Goal: Task Accomplishment & Management: Manage account settings

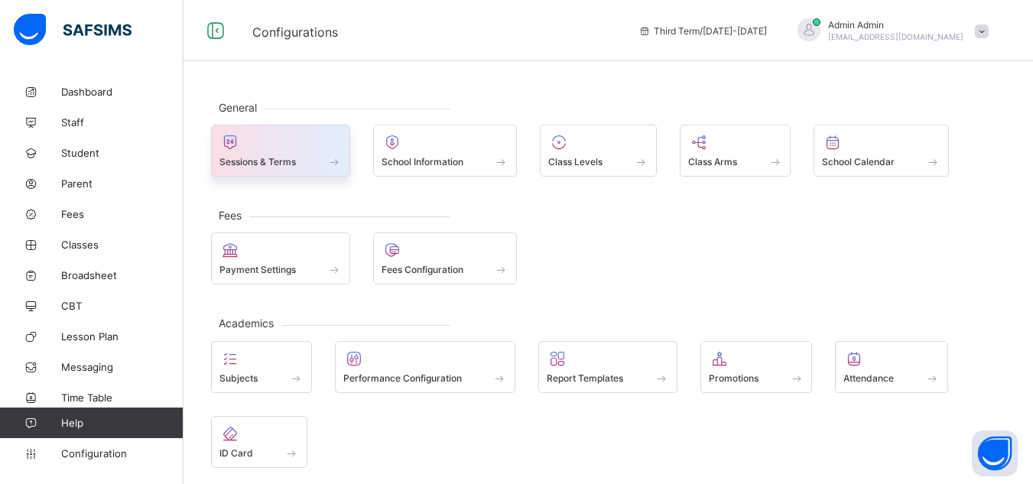
click at [268, 160] on span "Sessions & Terms" at bounding box center [257, 161] width 76 height 11
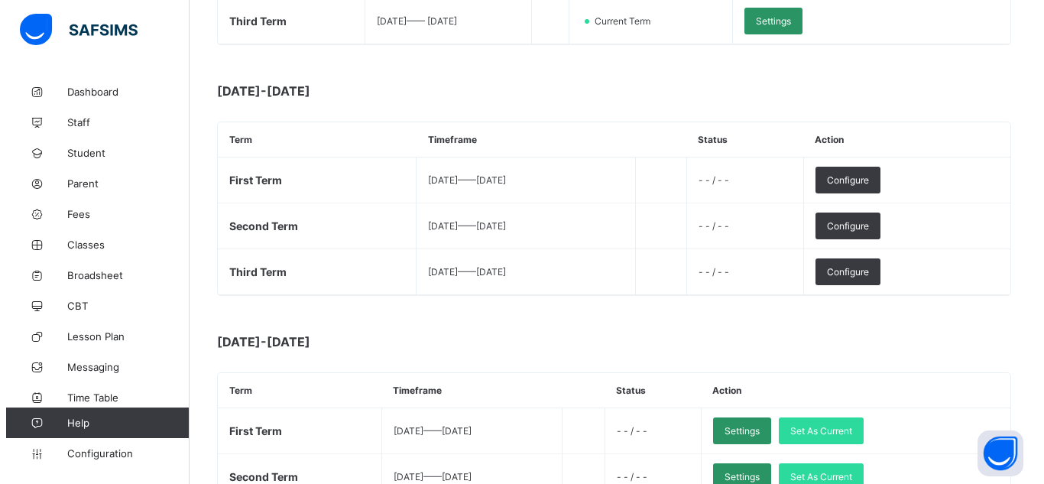
scroll to position [404, 0]
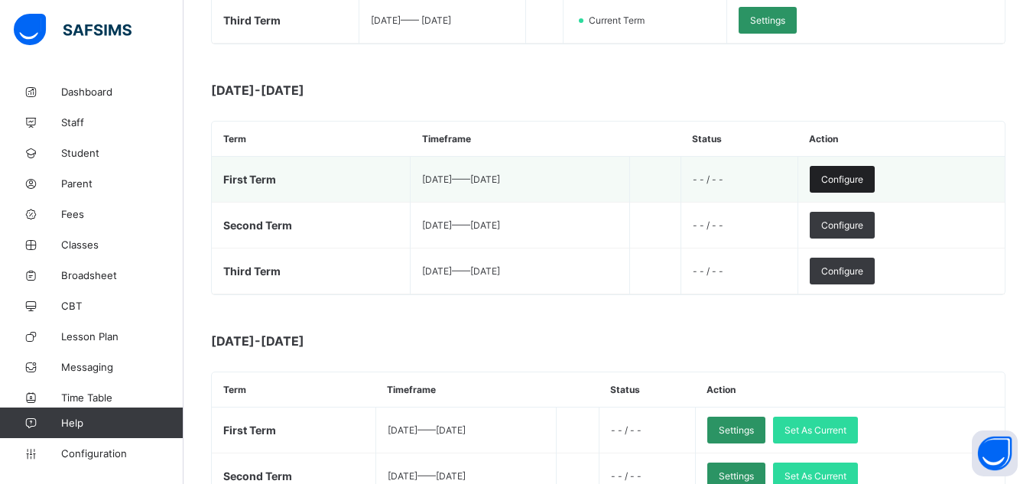
click at [863, 179] on span "Configure" at bounding box center [842, 179] width 42 height 11
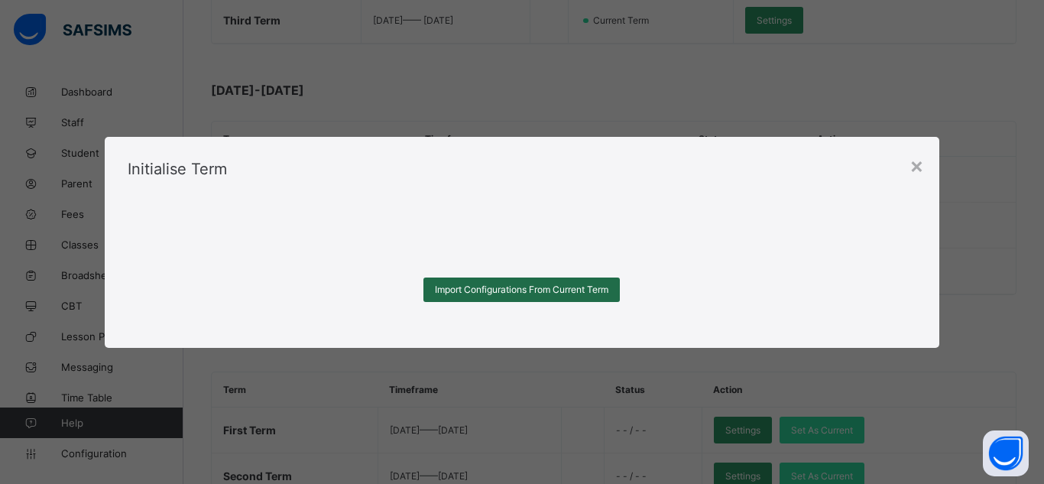
click at [505, 293] on span "Import Configurations From Current Term" at bounding box center [522, 289] width 174 height 11
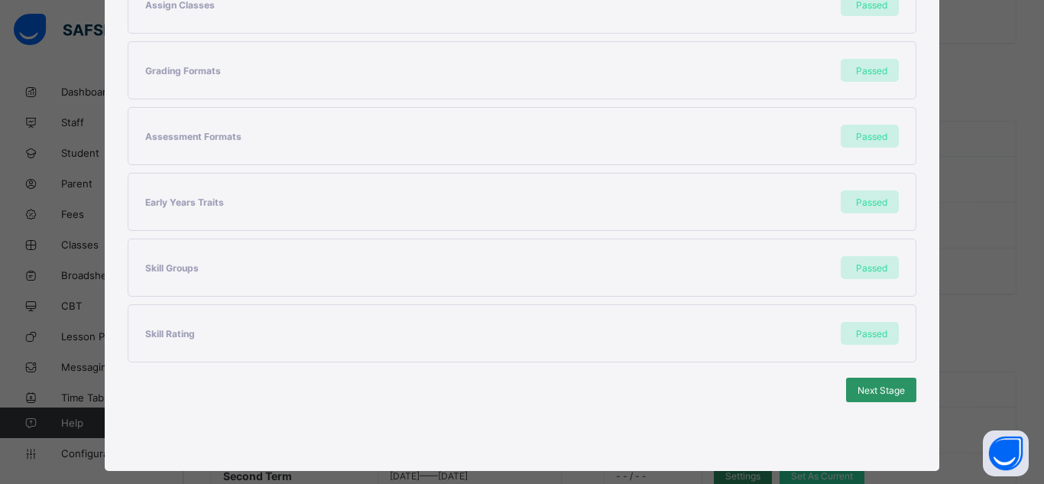
scroll to position [407, 0]
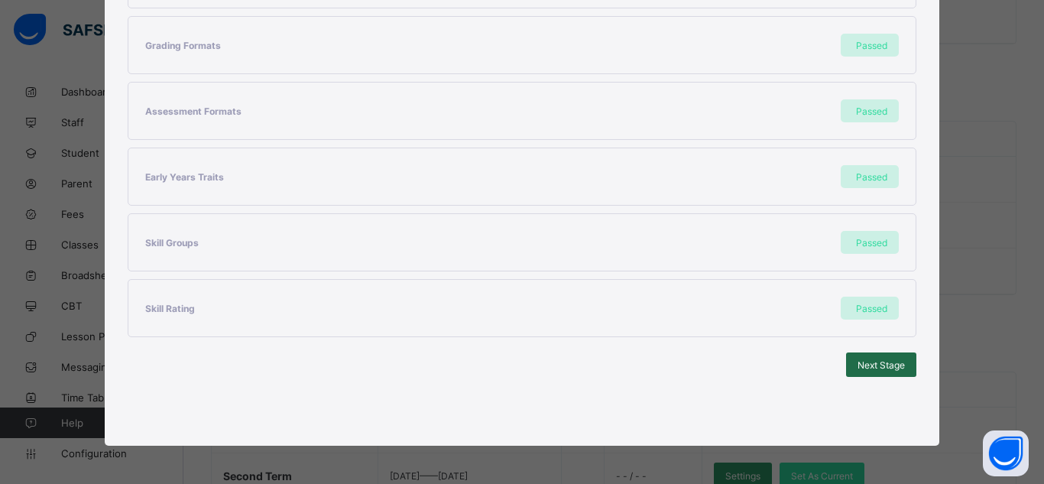
click at [861, 372] on div "Next Stage" at bounding box center [881, 364] width 70 height 24
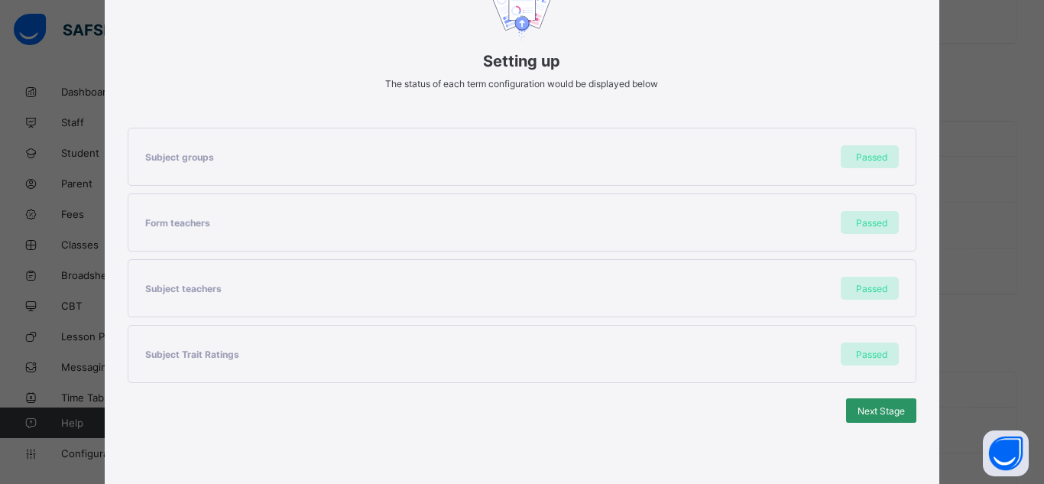
scroll to position [210, 0]
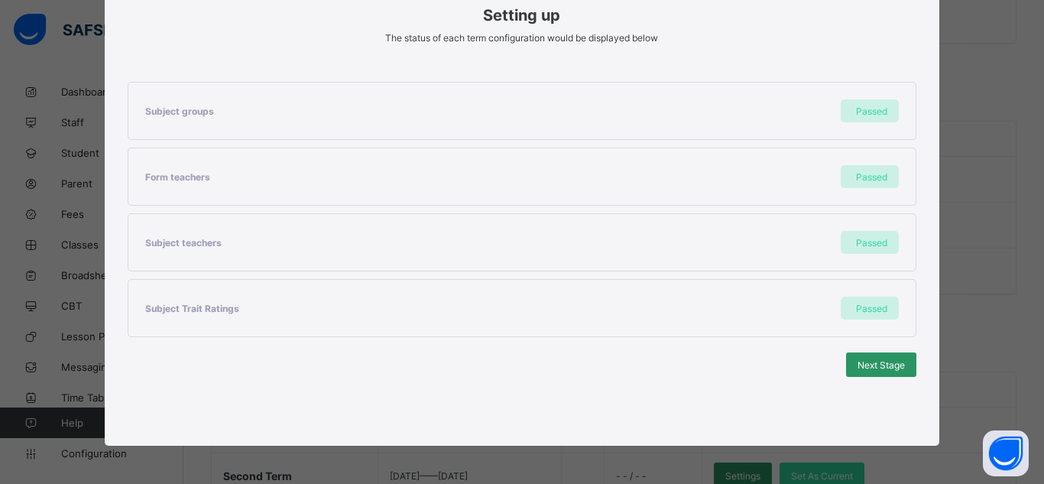
click at [861, 372] on div "Next Stage" at bounding box center [881, 364] width 70 height 24
click at [861, 372] on div "Set As Current Term" at bounding box center [862, 364] width 109 height 24
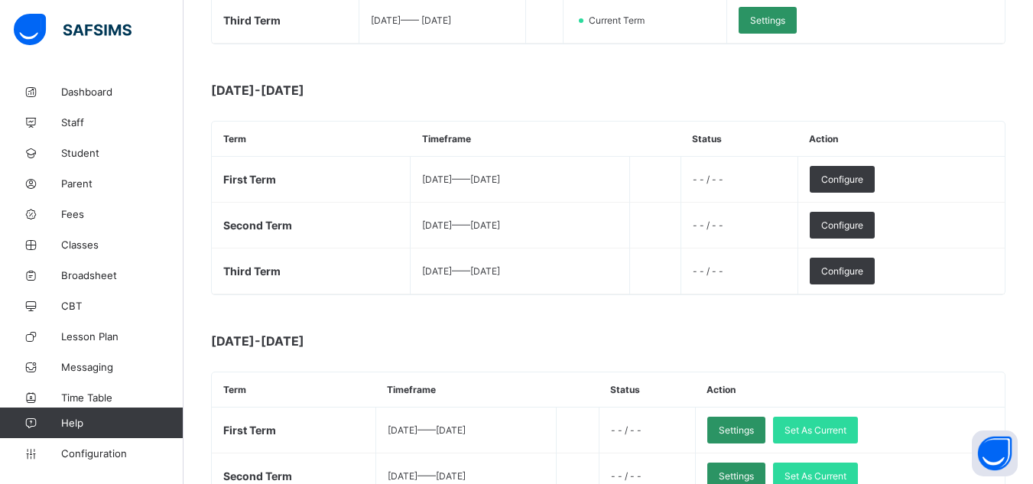
scroll to position [0, 0]
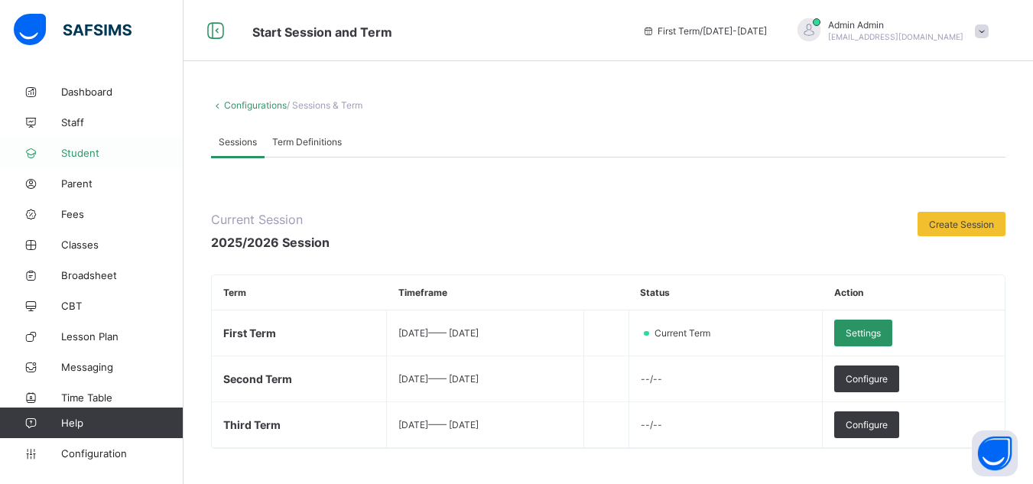
click at [78, 150] on span "Student" at bounding box center [122, 153] width 122 height 12
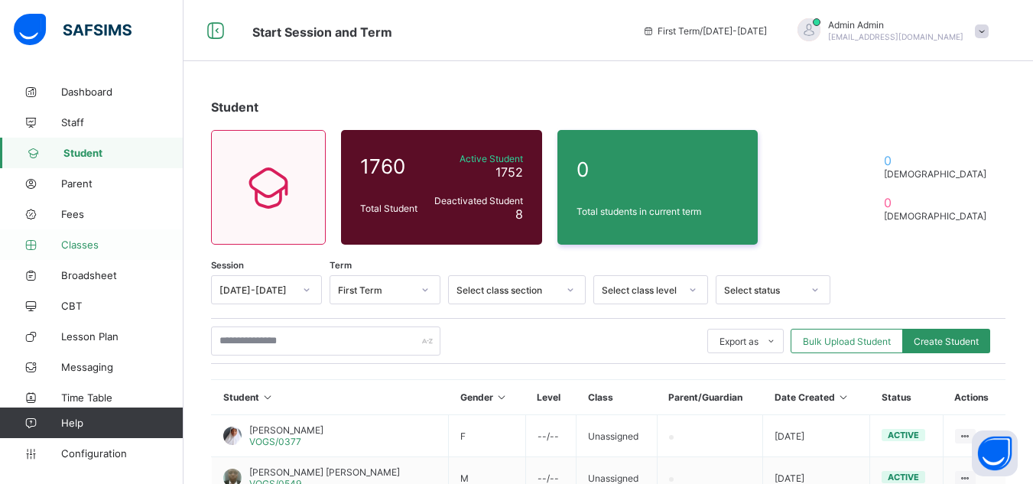
click at [87, 243] on span "Classes" at bounding box center [122, 245] width 122 height 12
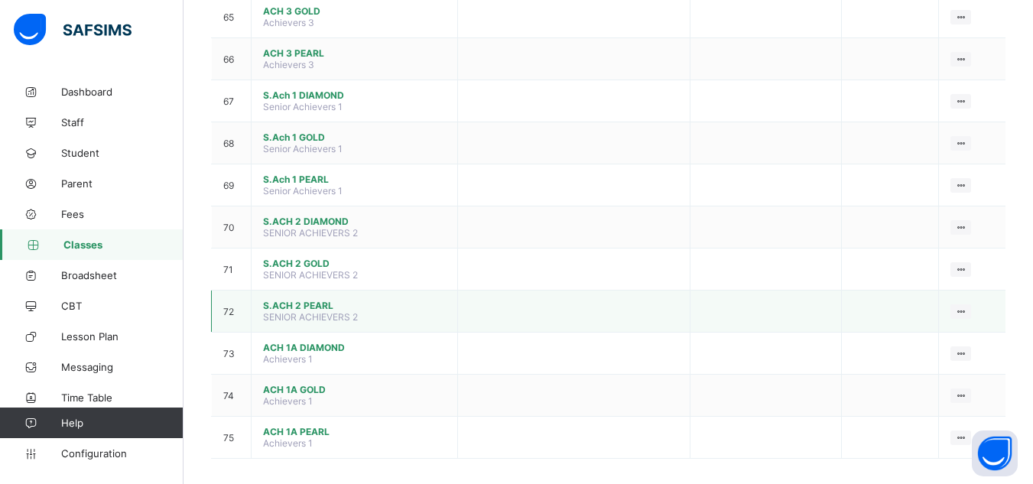
scroll to position [2888, 0]
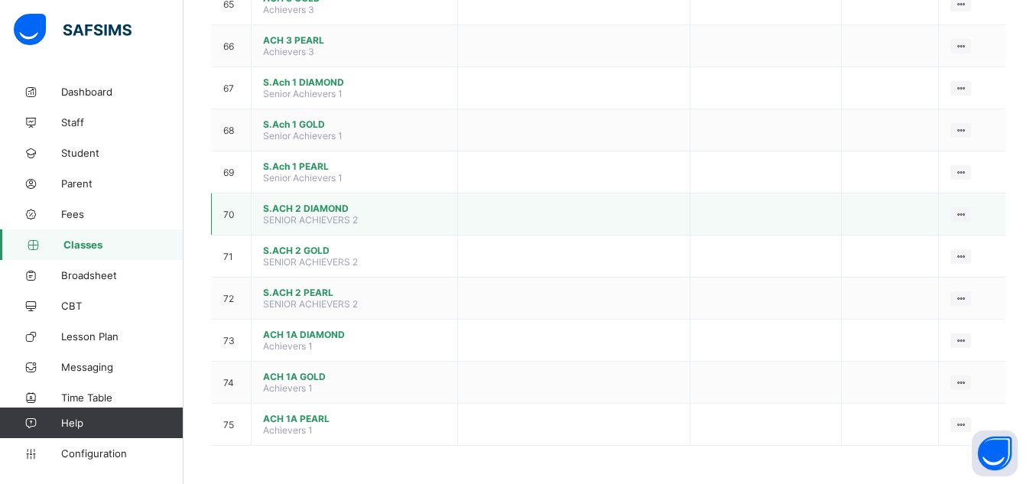
click at [321, 203] on span "S.ACH 2 DIAMOND" at bounding box center [354, 208] width 183 height 11
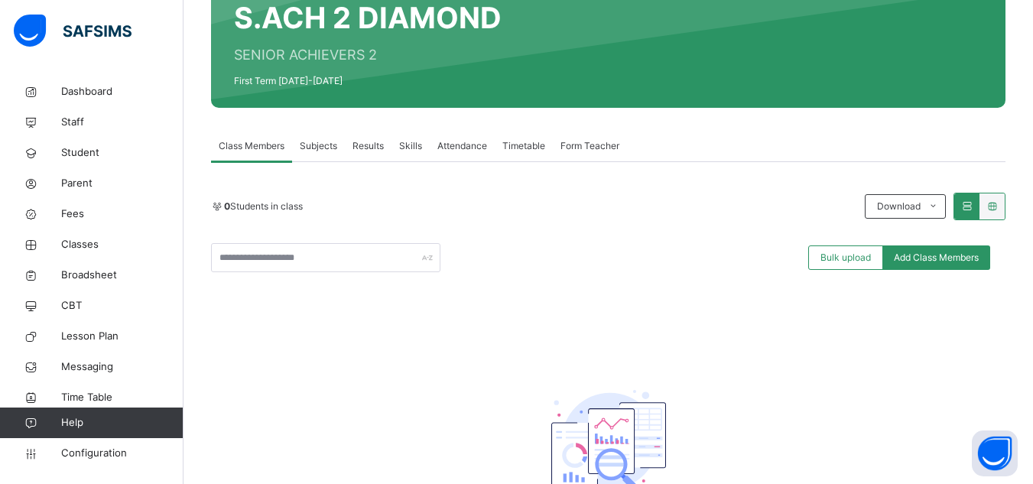
scroll to position [148, 0]
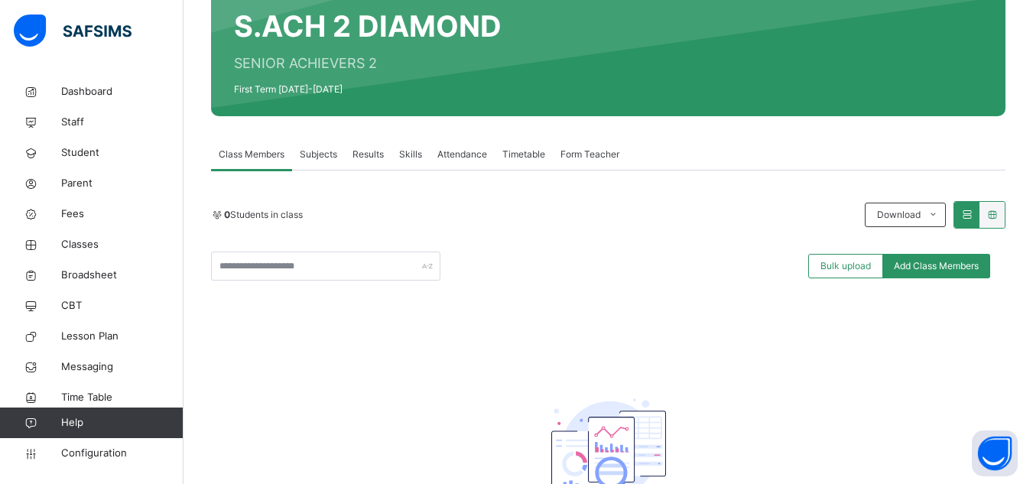
click at [319, 155] on span "Subjects" at bounding box center [318, 155] width 37 height 14
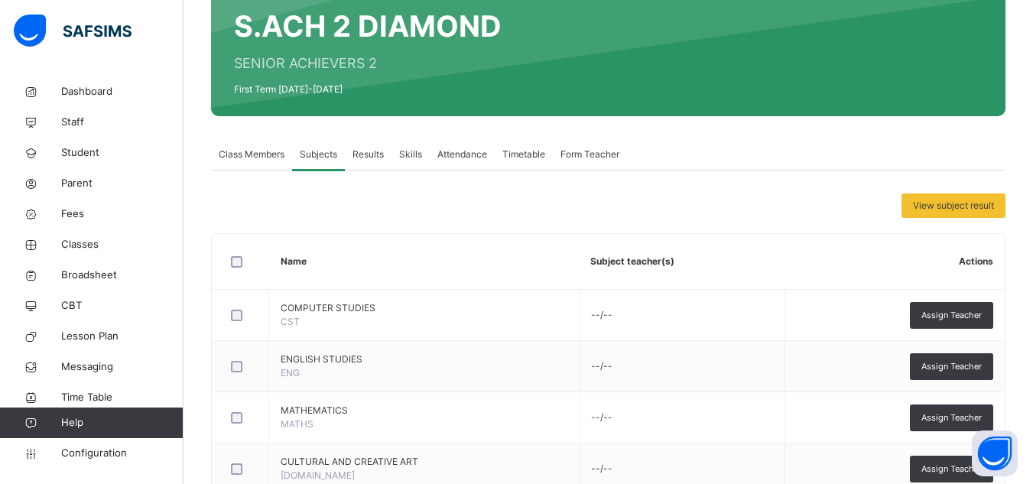
click at [255, 153] on span "Class Members" at bounding box center [252, 155] width 66 height 14
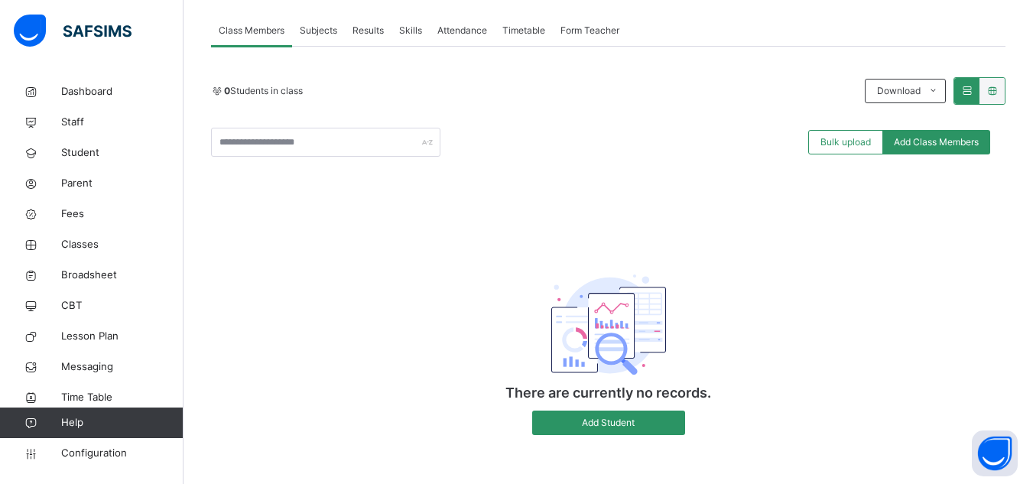
scroll to position [274, 0]
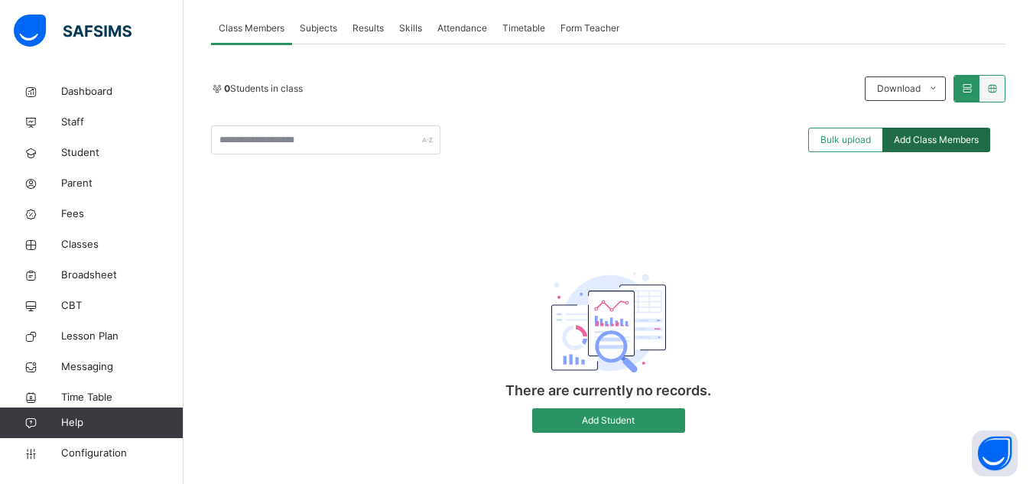
click at [936, 140] on span "Add Class Members" at bounding box center [936, 140] width 85 height 14
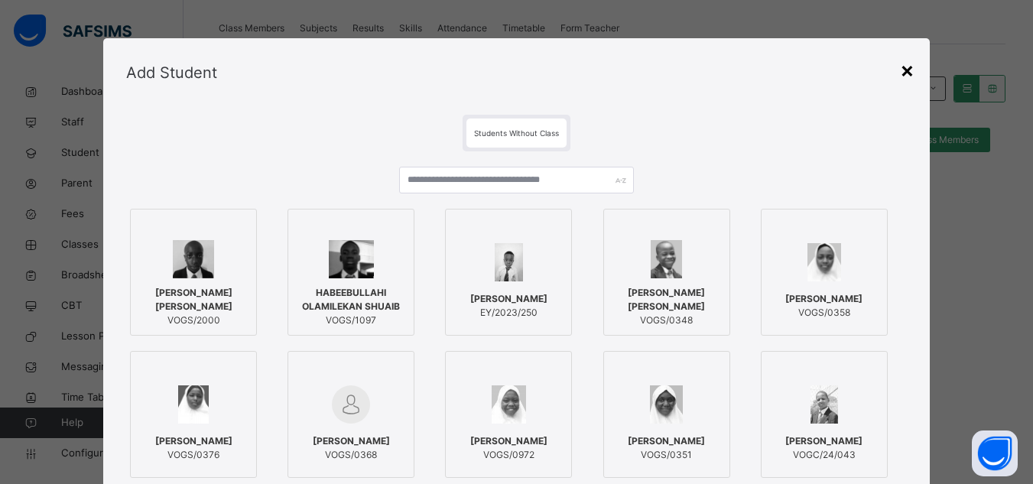
click at [906, 71] on div "×" at bounding box center [907, 70] width 15 height 32
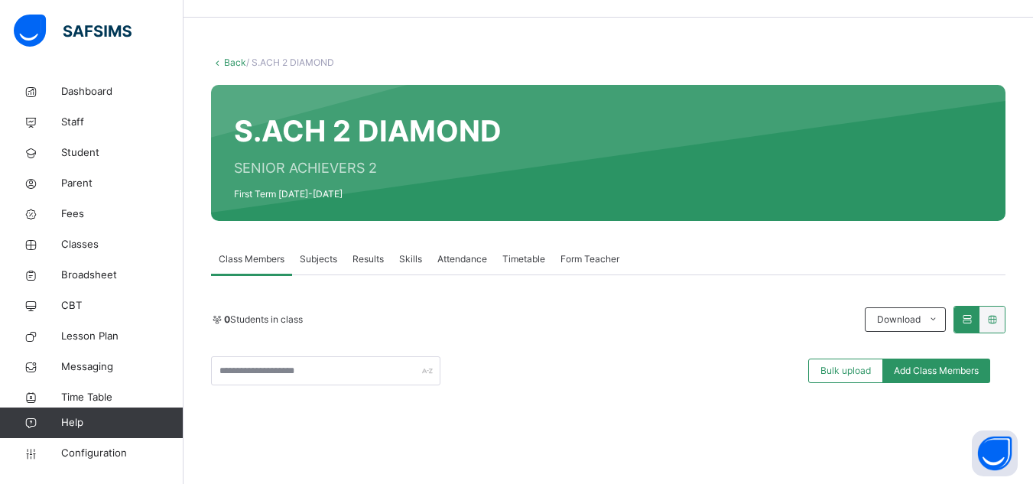
scroll to position [0, 0]
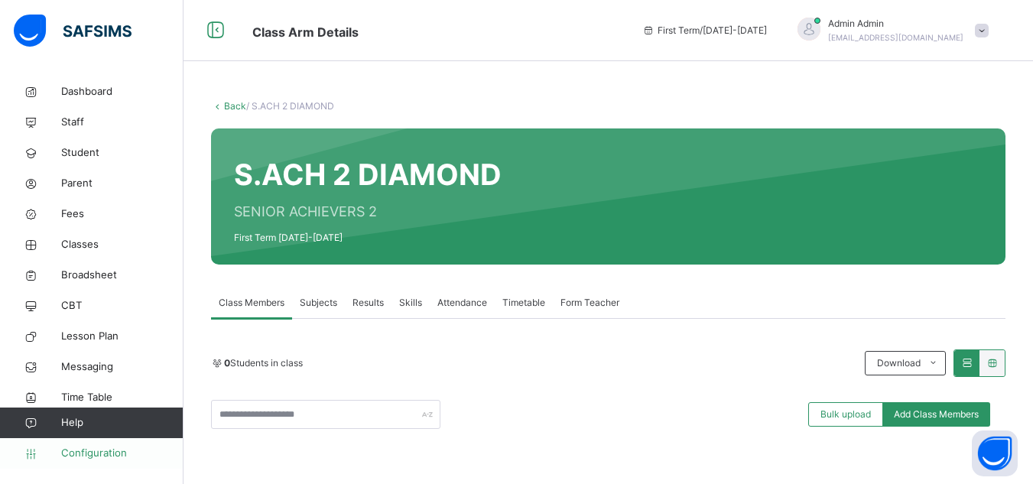
click at [95, 454] on span "Configuration" at bounding box center [122, 453] width 122 height 15
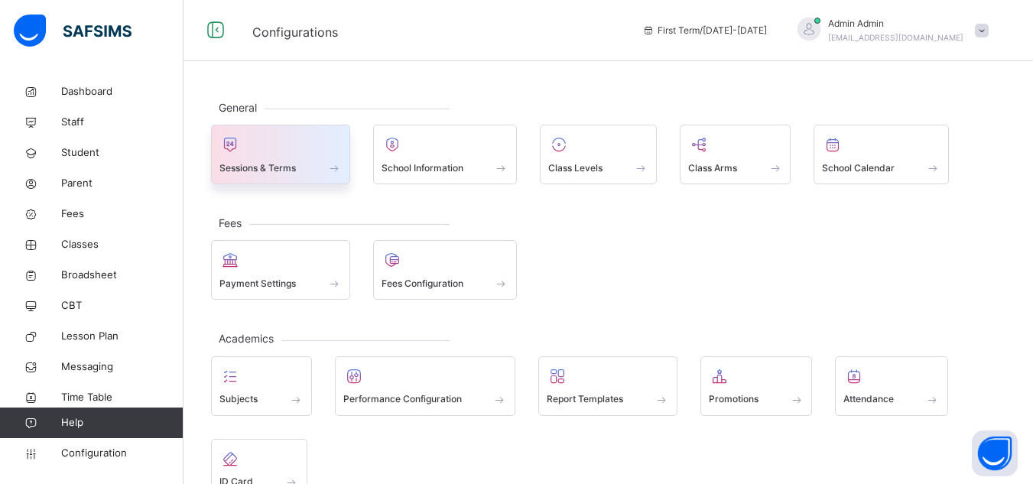
click at [278, 169] on span "Sessions & Terms" at bounding box center [257, 168] width 76 height 14
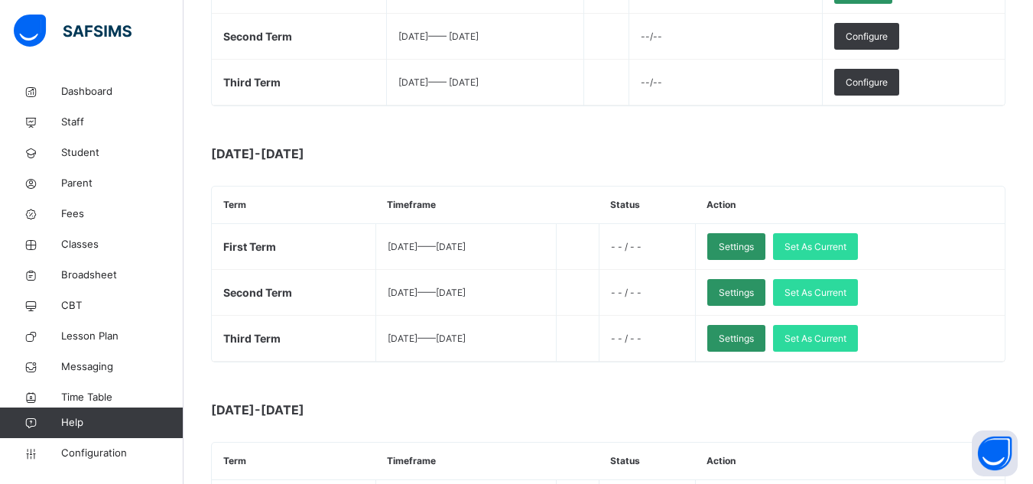
scroll to position [352, 0]
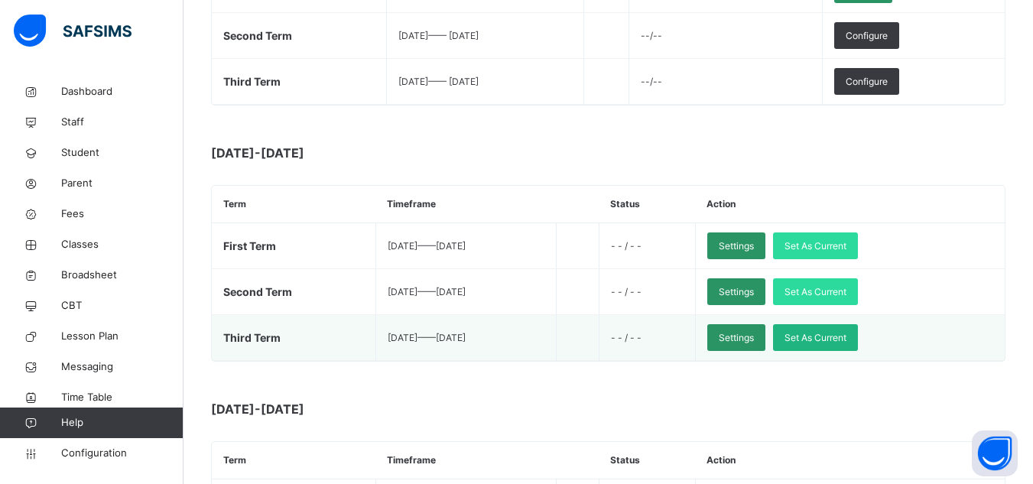
click at [846, 333] on span "Set As Current" at bounding box center [815, 338] width 62 height 14
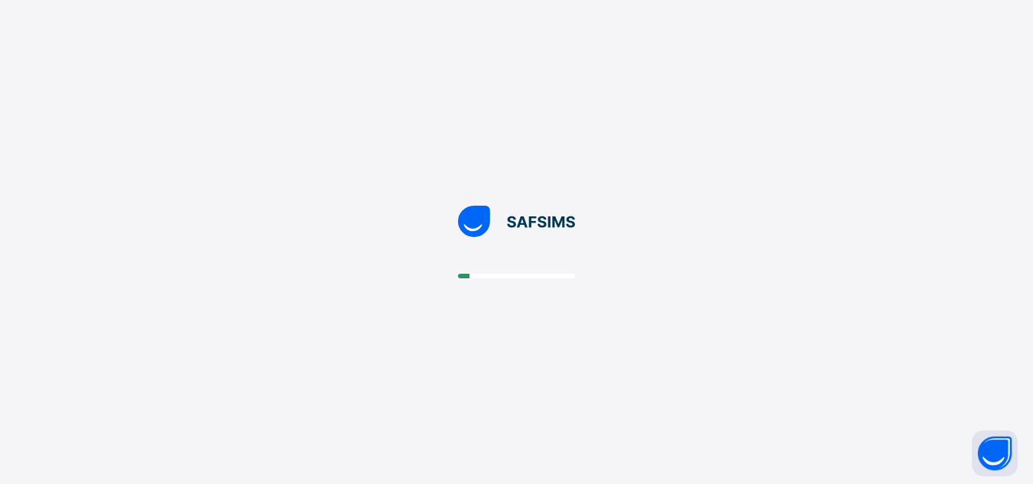
scroll to position [0, 0]
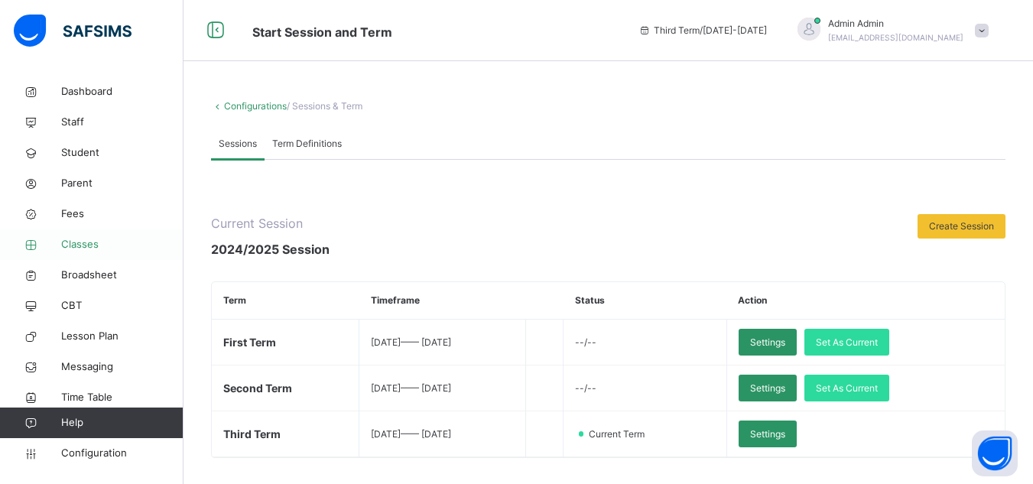
click at [77, 247] on span "Classes" at bounding box center [122, 244] width 122 height 15
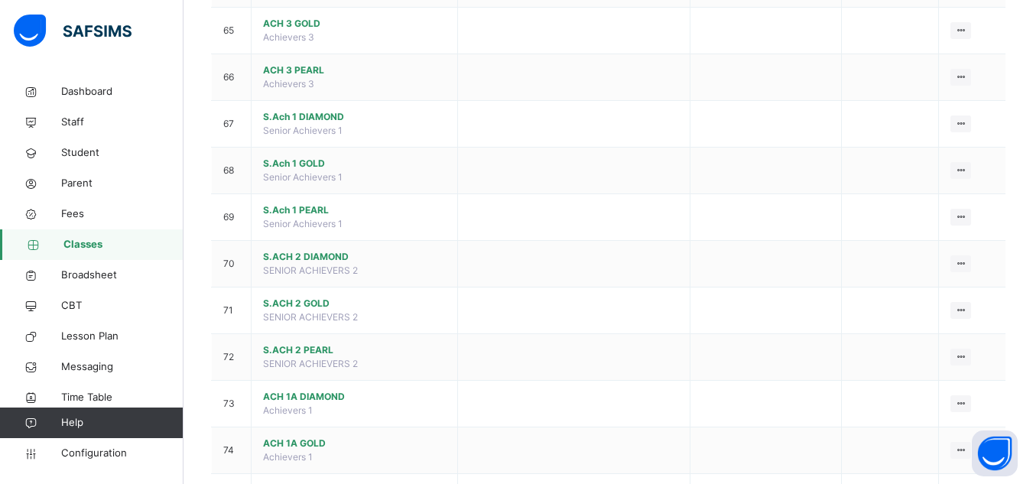
scroll to position [3234, 0]
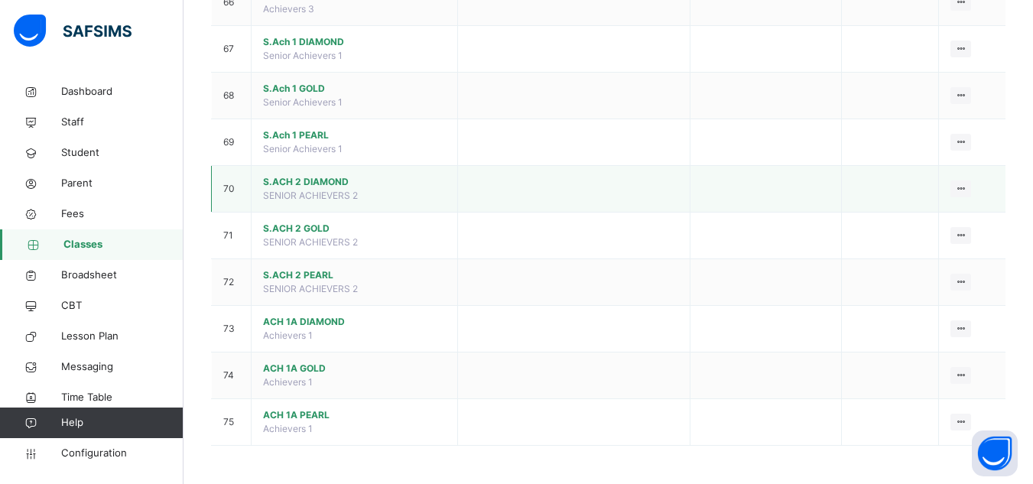
click at [308, 181] on span "S.ACH 2 DIAMOND" at bounding box center [354, 182] width 183 height 14
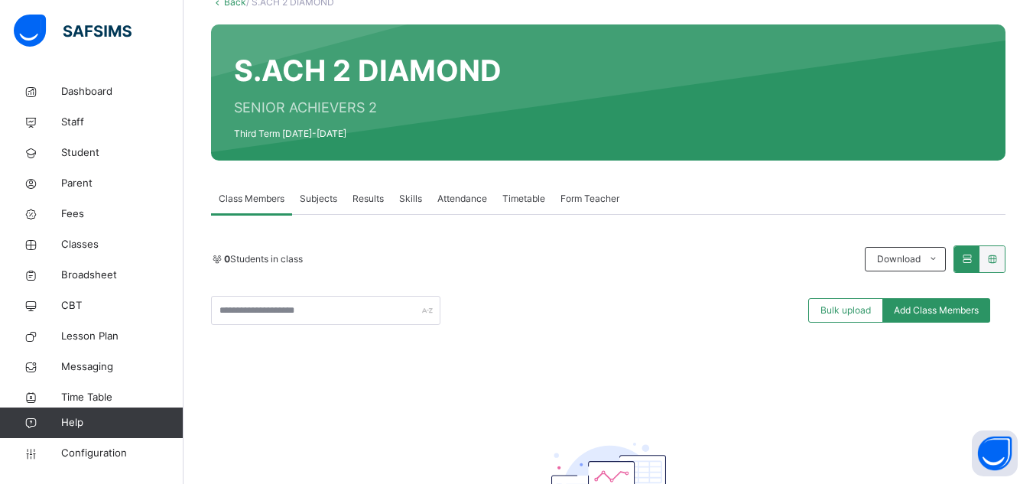
scroll to position [102, 0]
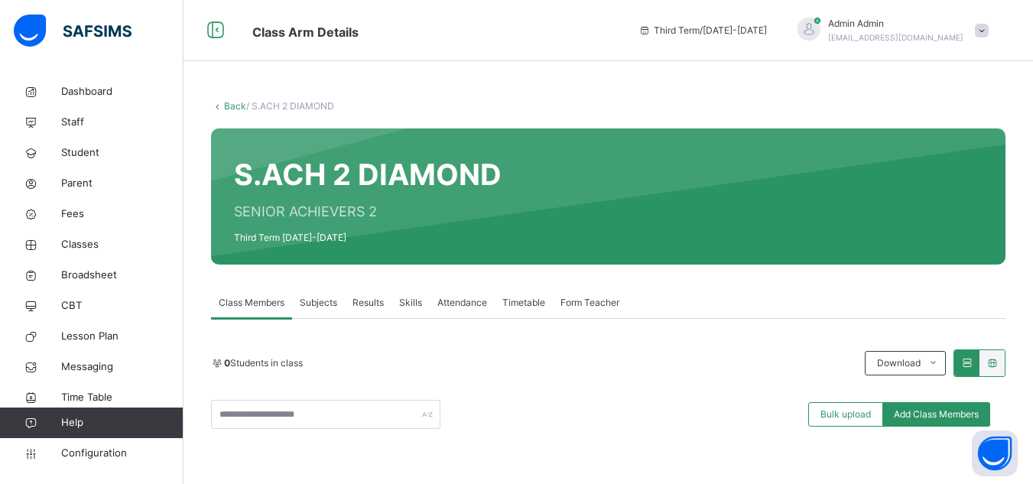
click at [237, 106] on link "Back" at bounding box center [235, 105] width 22 height 11
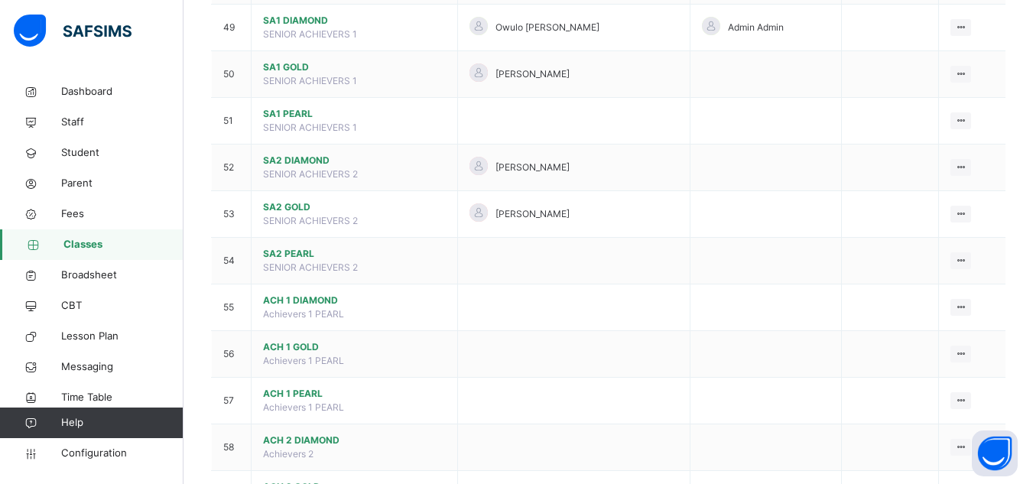
scroll to position [2424, 0]
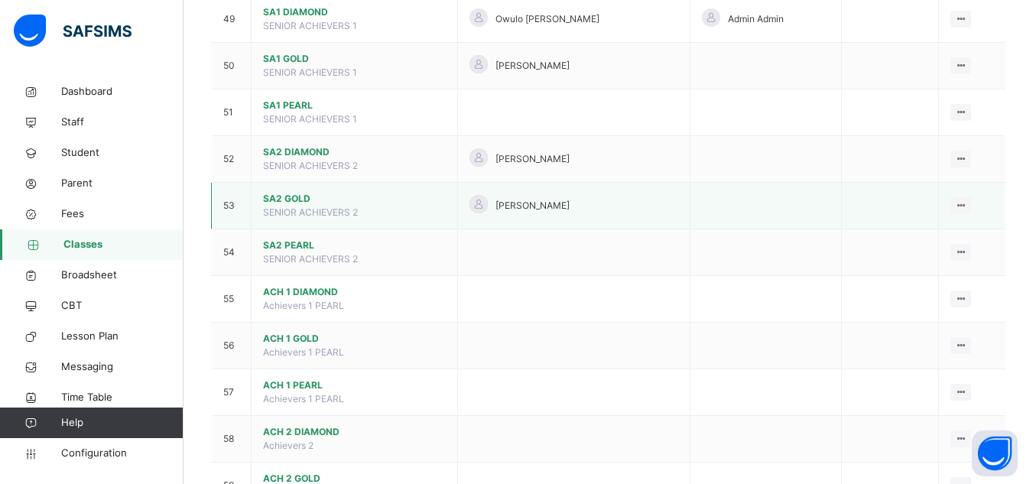
click at [291, 198] on span "SA2 GOLD" at bounding box center [354, 199] width 183 height 14
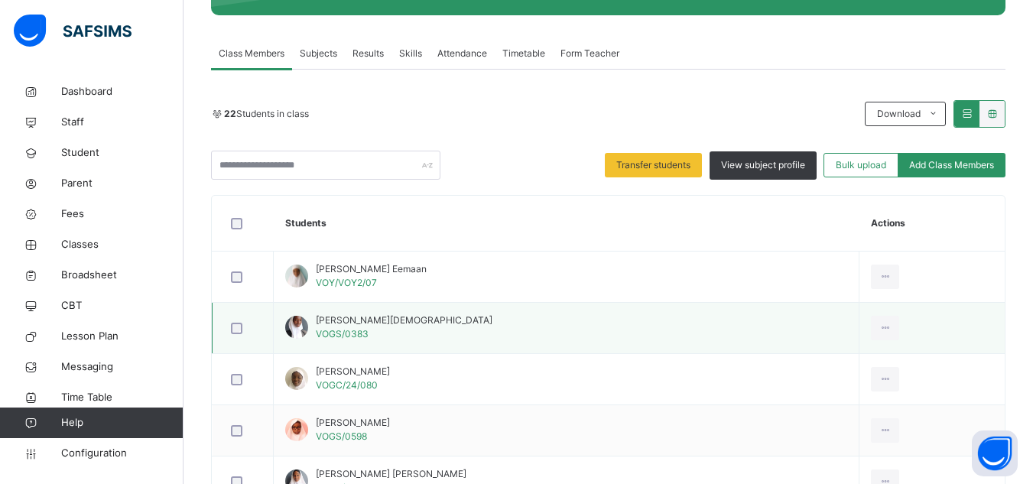
scroll to position [254, 0]
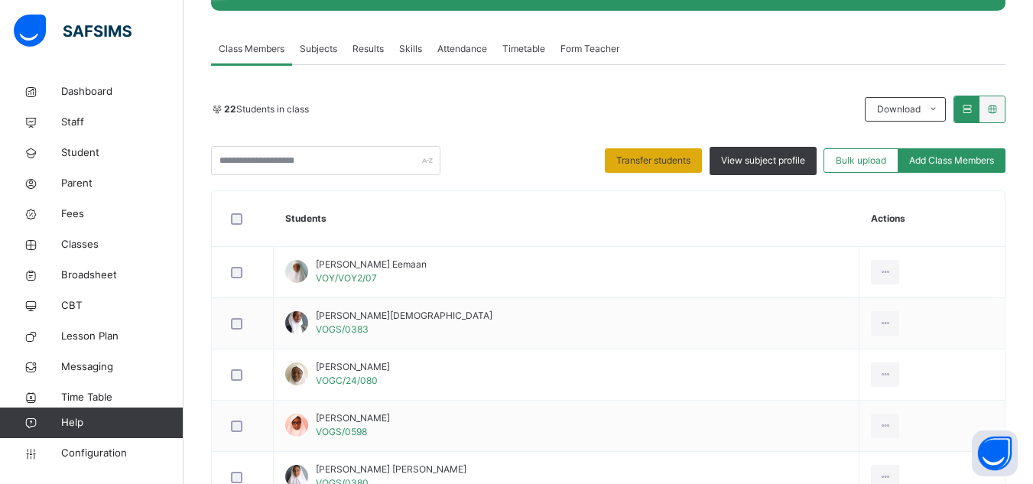
click at [667, 161] on span "Transfer students" at bounding box center [653, 161] width 74 height 14
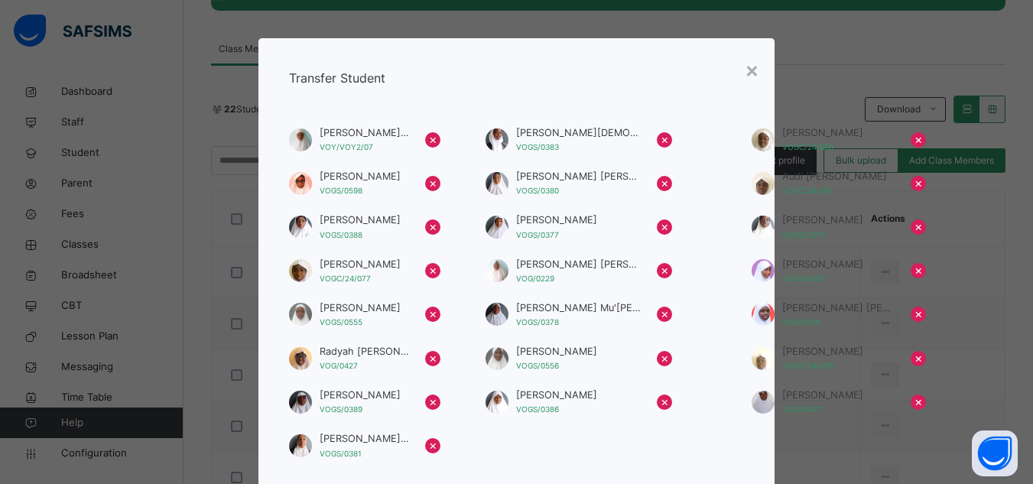
scroll to position [184, 0]
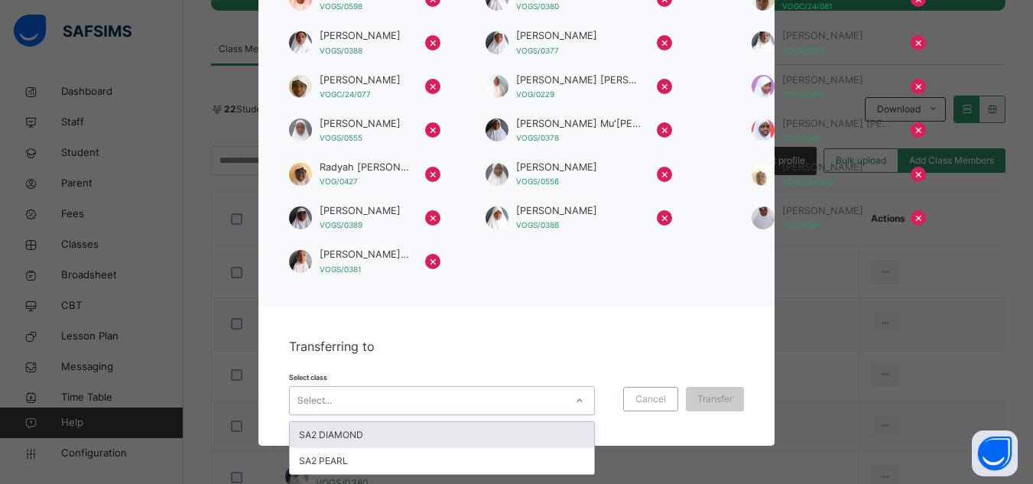
click at [368, 400] on div "Select..." at bounding box center [427, 400] width 275 height 24
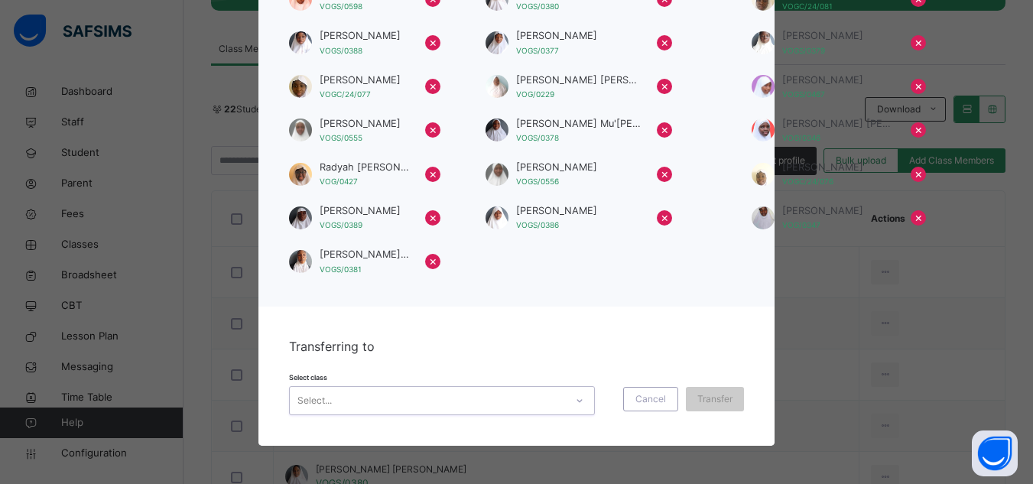
click at [368, 400] on div "Select..." at bounding box center [427, 400] width 275 height 24
click at [648, 402] on span "Cancel" at bounding box center [650, 399] width 31 height 14
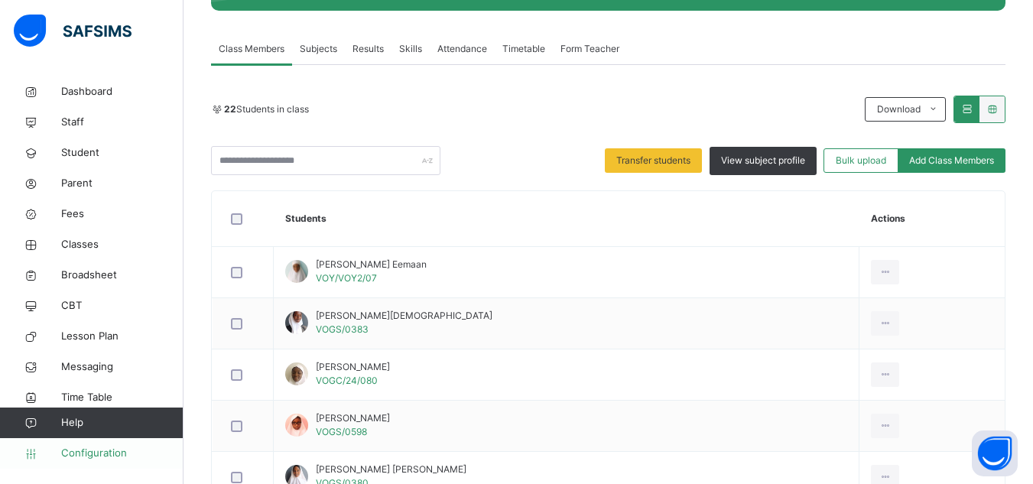
click at [96, 455] on span "Configuration" at bounding box center [122, 453] width 122 height 15
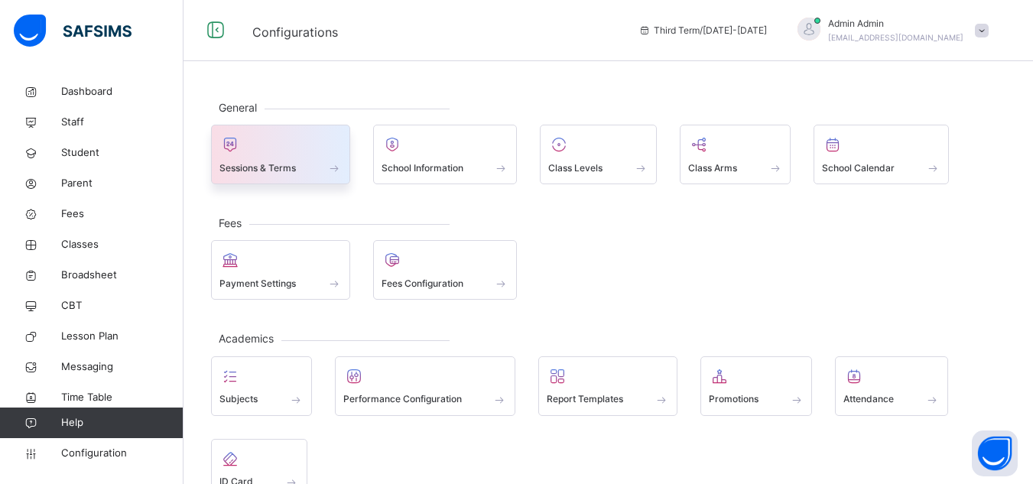
click at [297, 174] on div "Sessions & Terms" at bounding box center [280, 168] width 122 height 16
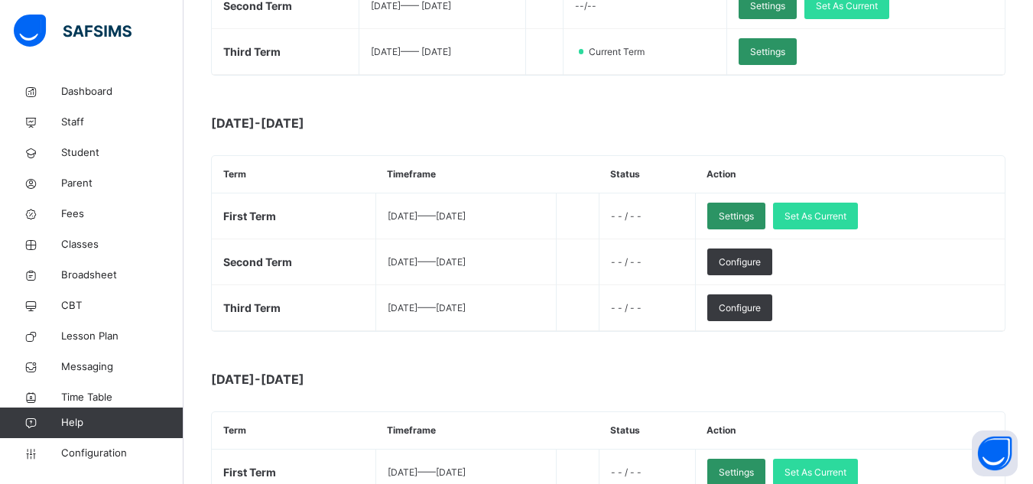
scroll to position [383, 0]
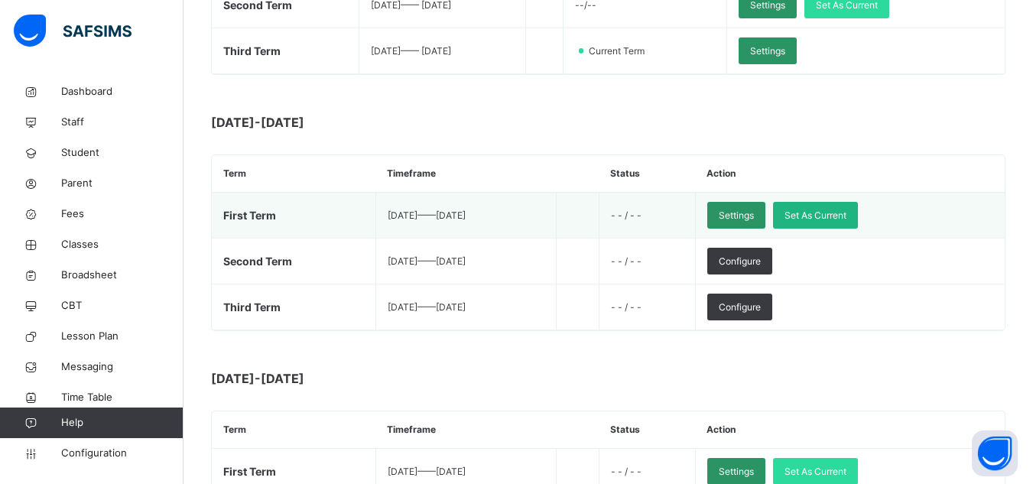
click at [846, 218] on span "Set As Current" at bounding box center [815, 216] width 62 height 14
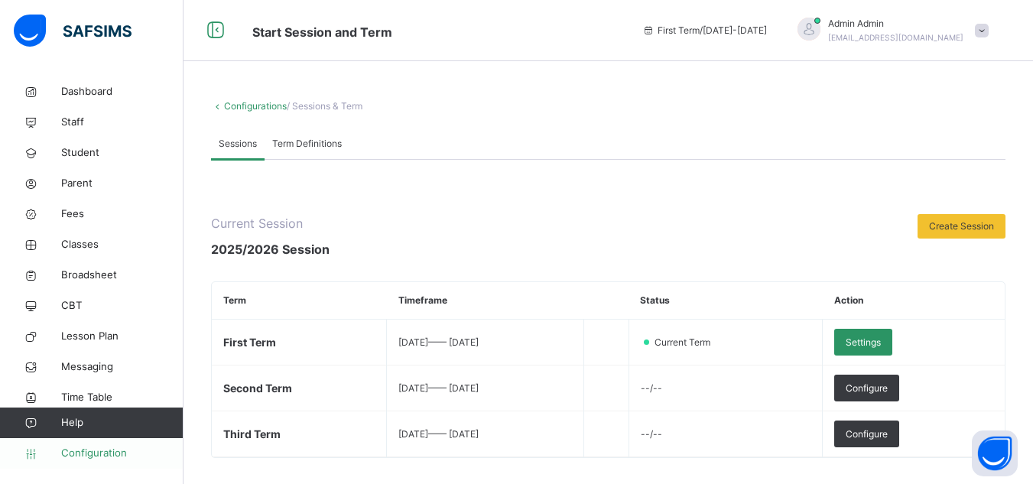
click at [81, 449] on span "Configuration" at bounding box center [122, 453] width 122 height 15
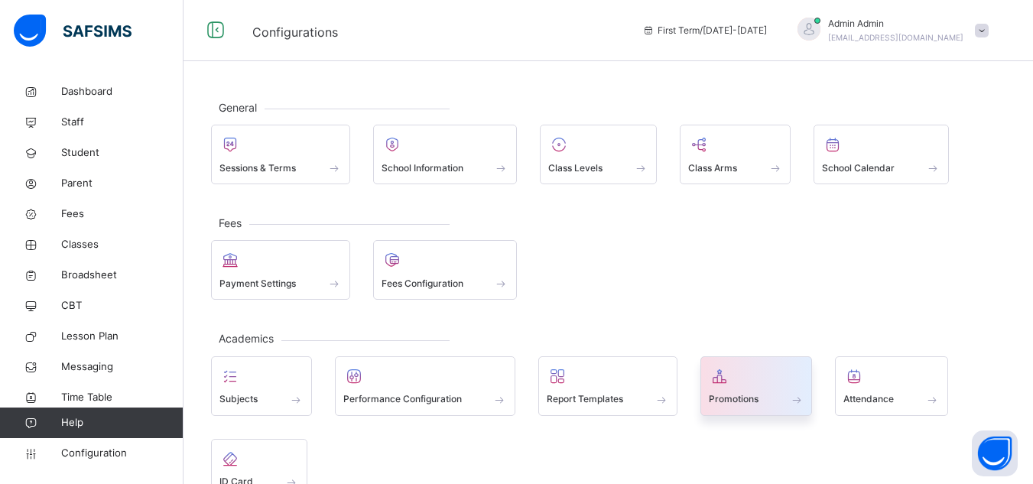
click at [742, 392] on span "Promotions" at bounding box center [734, 399] width 50 height 14
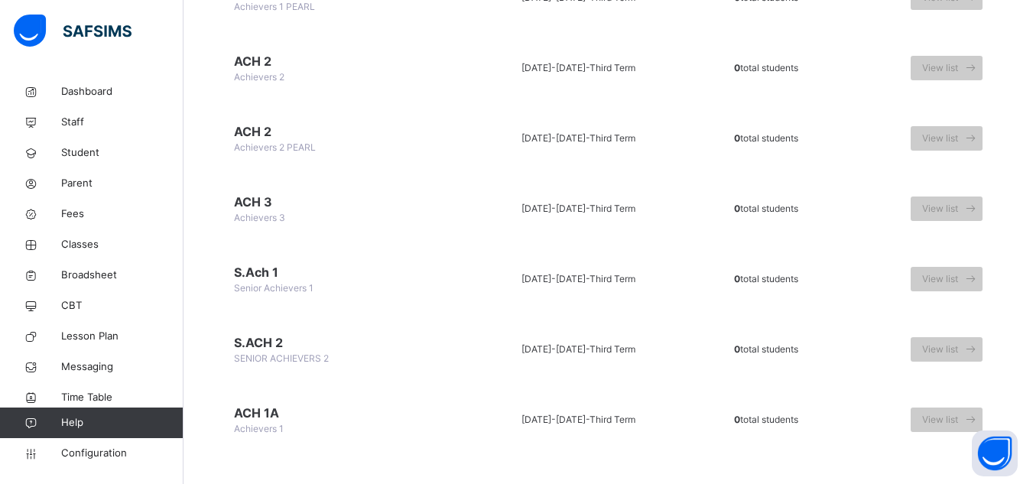
scroll to position [1799, 0]
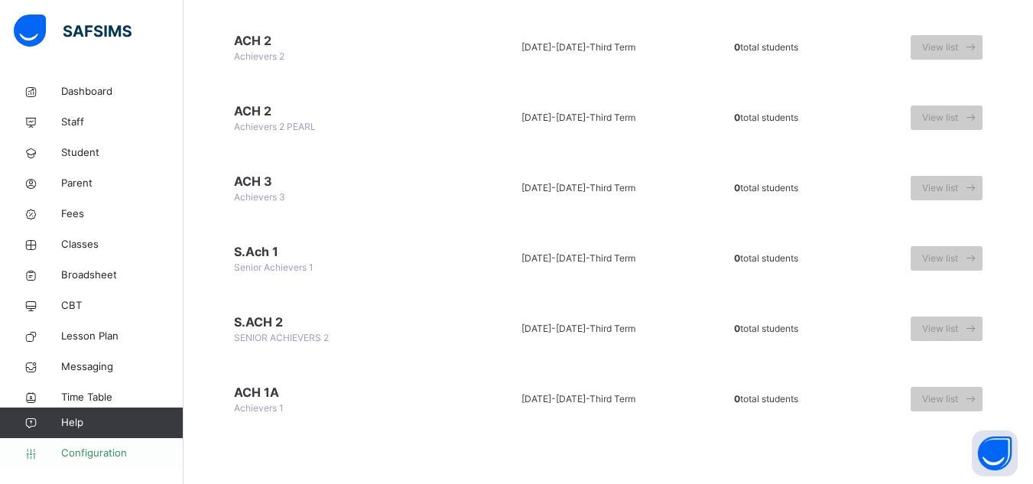
click at [80, 452] on span "Configuration" at bounding box center [122, 453] width 122 height 15
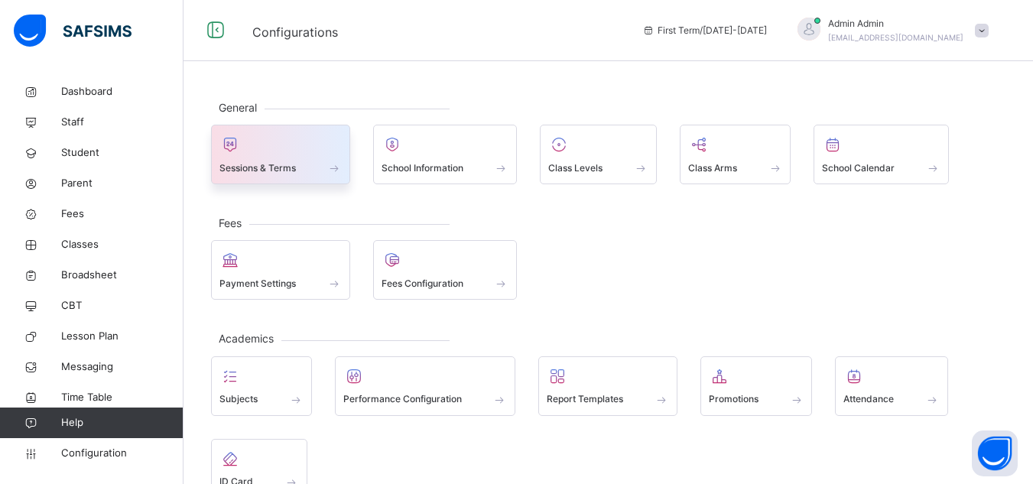
click at [262, 171] on span "Sessions & Terms" at bounding box center [257, 168] width 76 height 14
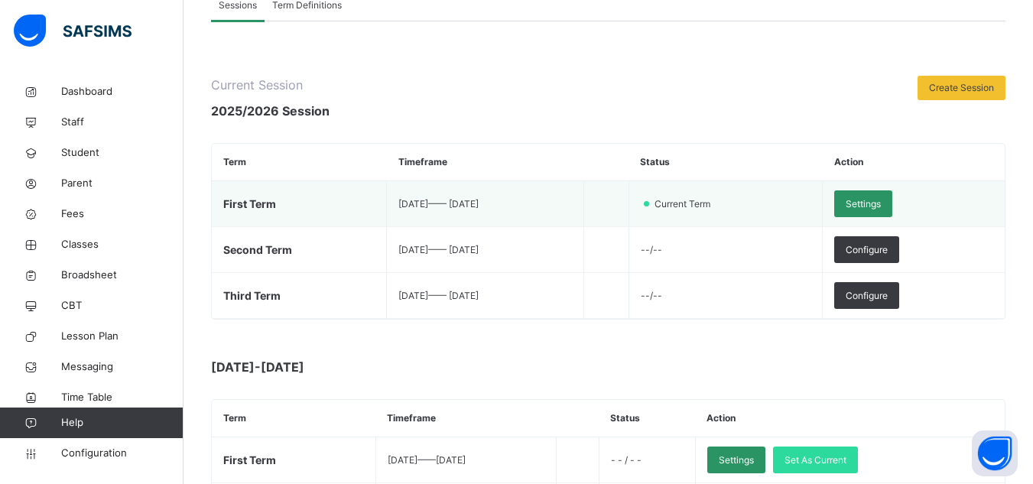
scroll to position [144, 0]
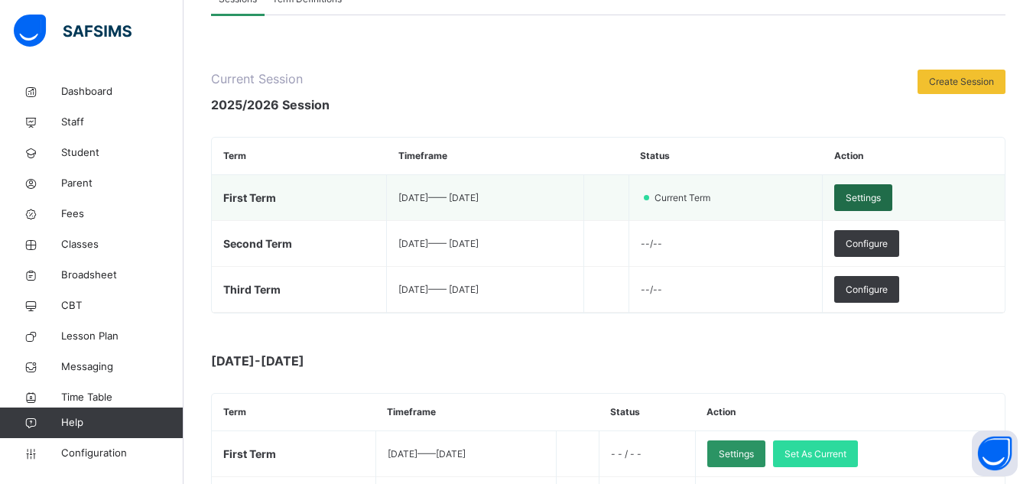
click at [881, 195] on span "Settings" at bounding box center [863, 198] width 35 height 14
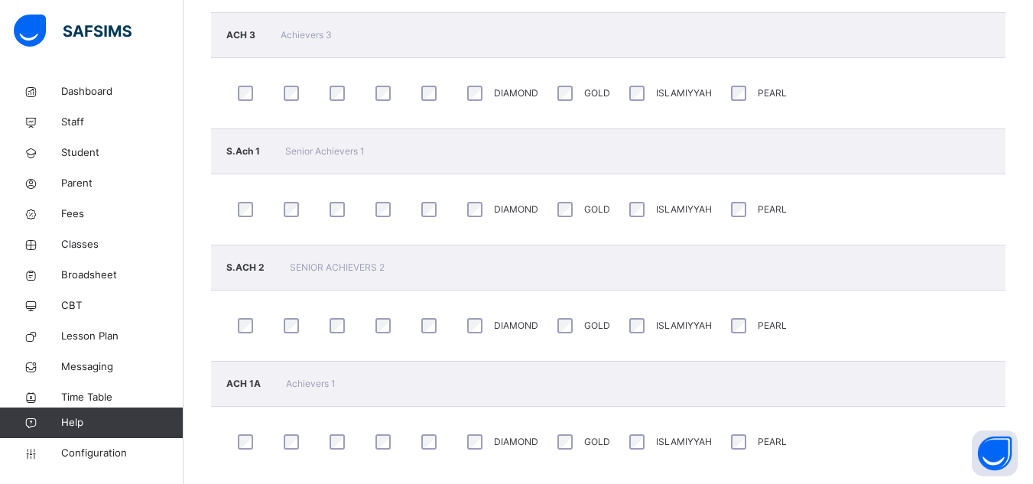
scroll to position [3295, 0]
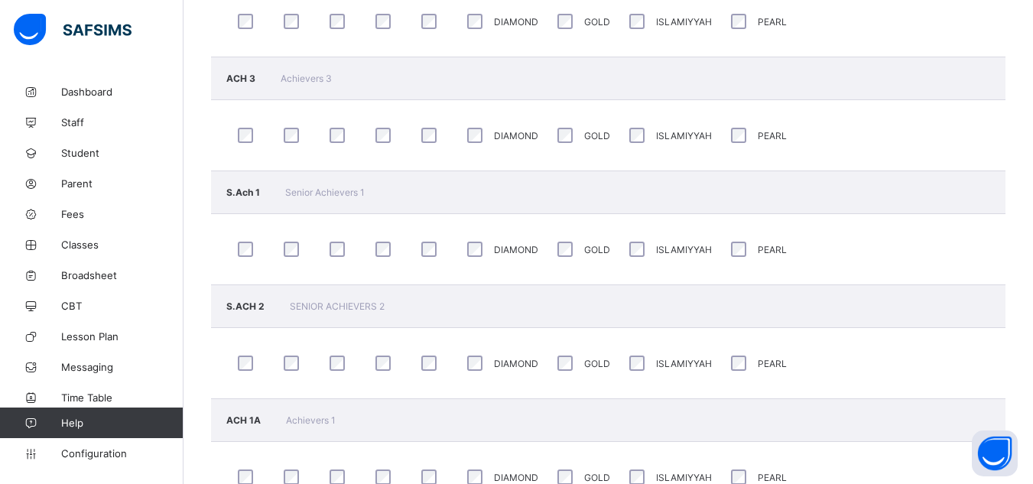
scroll to position [3232, 0]
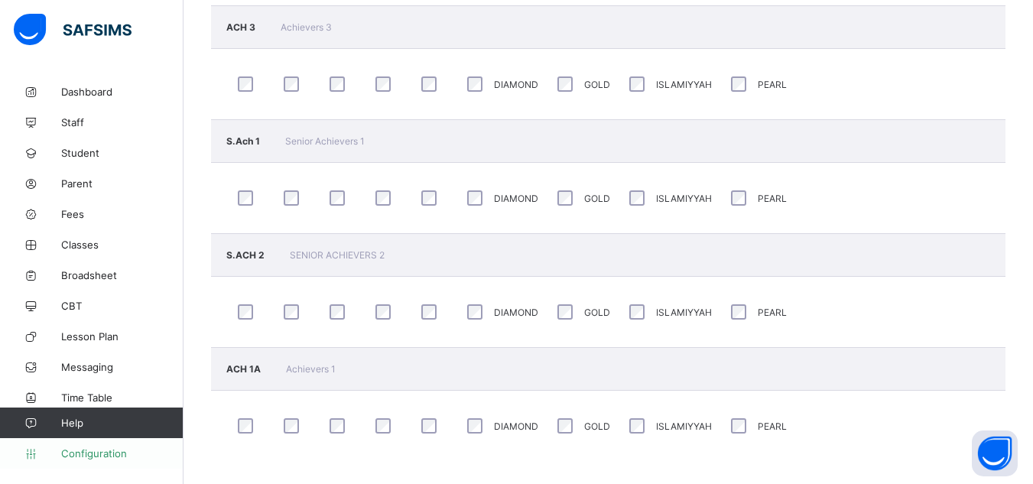
click at [106, 455] on span "Configuration" at bounding box center [122, 453] width 122 height 12
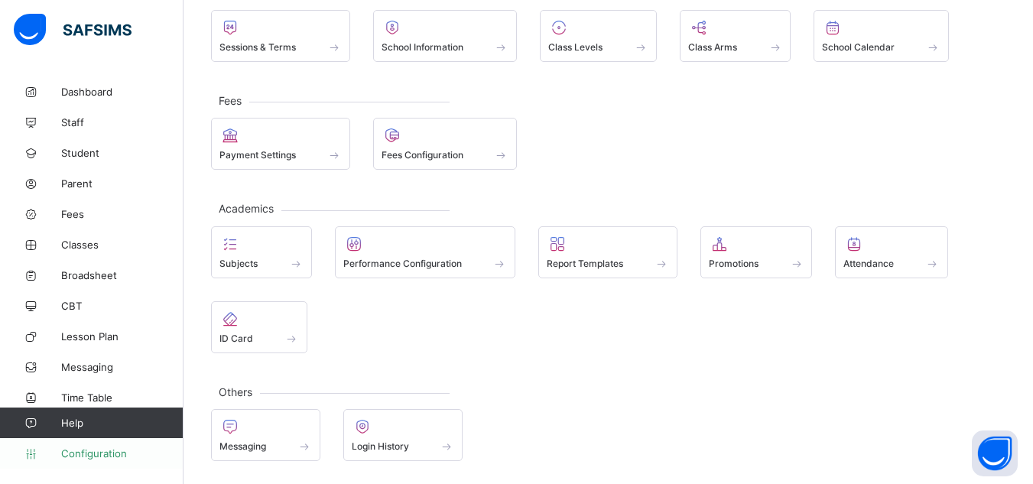
scroll to position [115, 0]
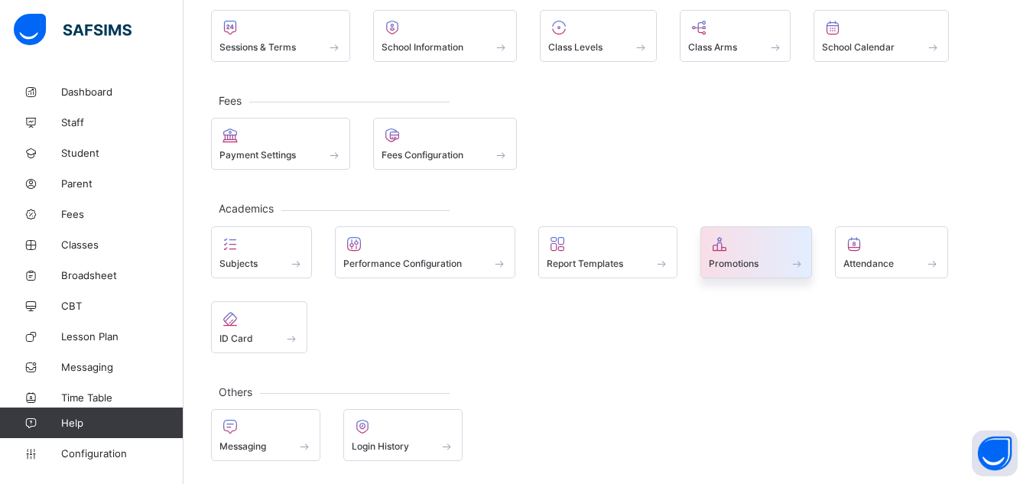
click at [738, 262] on span "Promotions" at bounding box center [734, 263] width 50 height 11
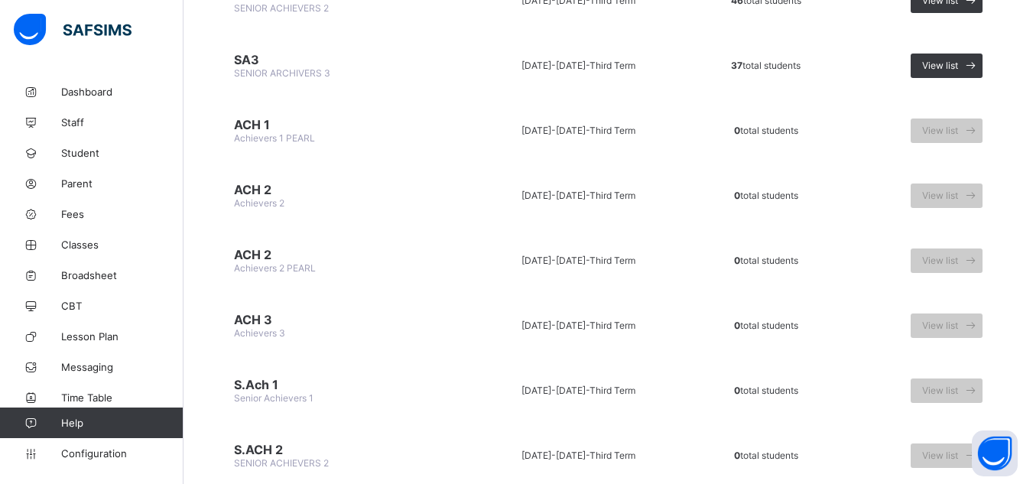
scroll to position [1522, 0]
click at [108, 451] on span "Configuration" at bounding box center [122, 453] width 122 height 12
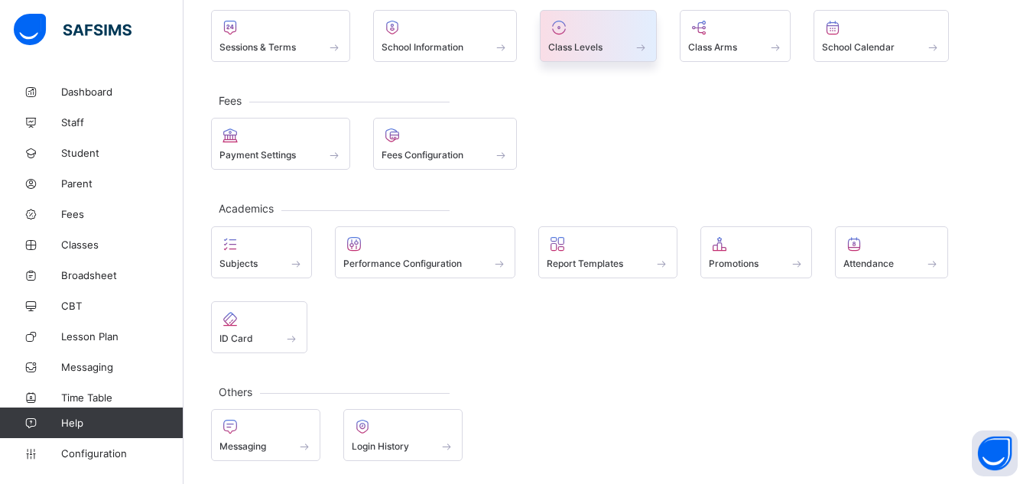
click at [592, 53] on span "Class Levels" at bounding box center [575, 46] width 54 height 11
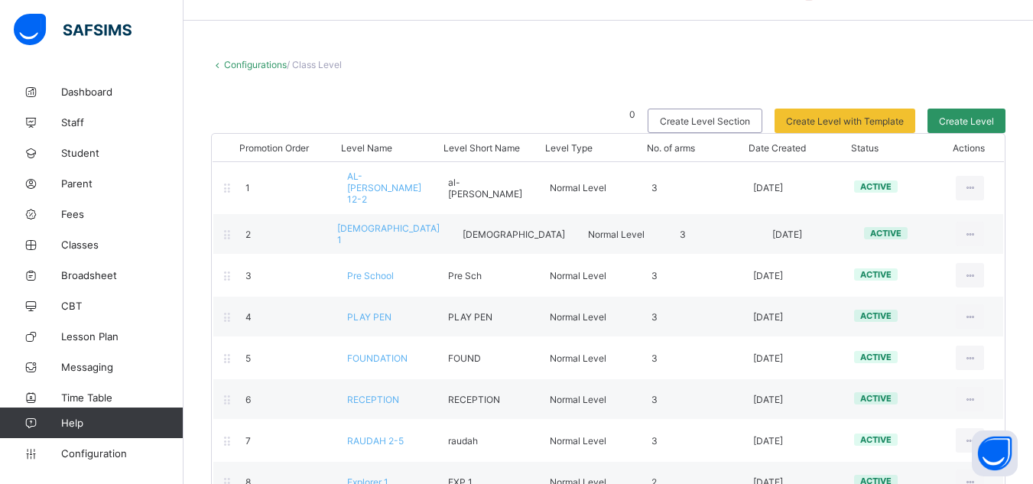
scroll to position [40, 0]
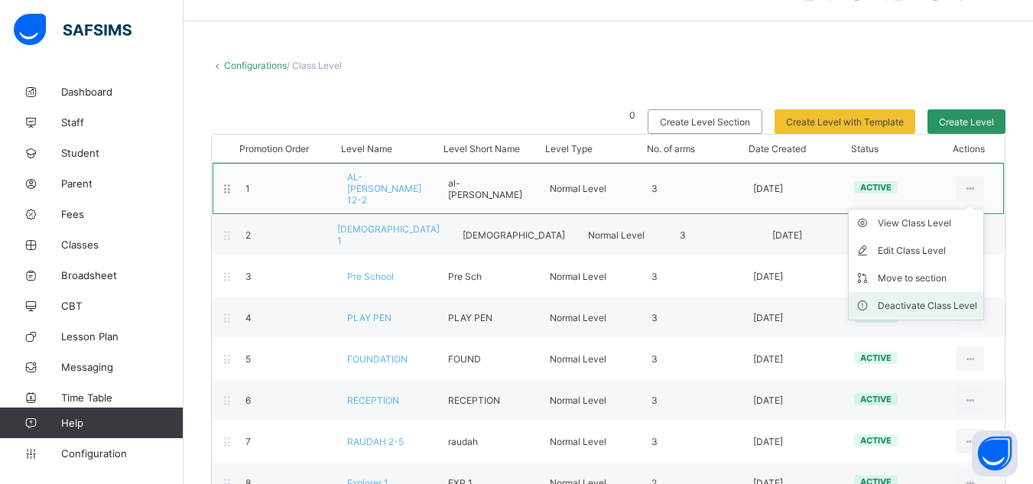
click at [941, 299] on div "Deactivate Class Level" at bounding box center [927, 305] width 99 height 15
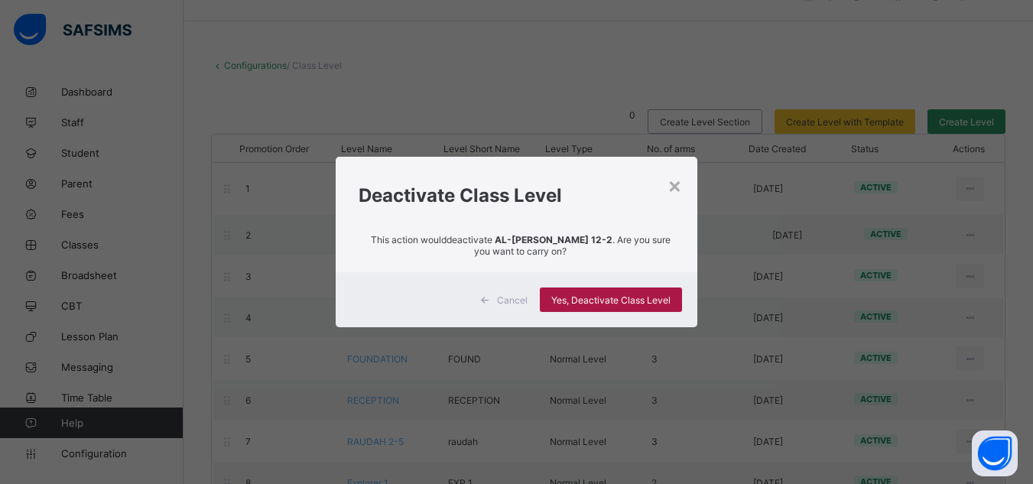
click at [633, 300] on span "Yes, Deactivate Class Level" at bounding box center [610, 299] width 119 height 11
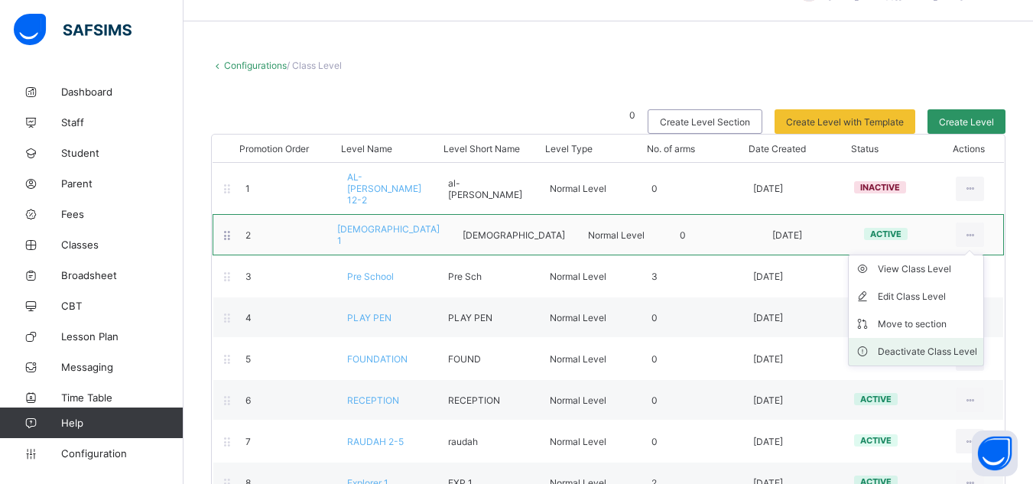
click at [937, 344] on div "Deactivate Class Level" at bounding box center [927, 351] width 99 height 15
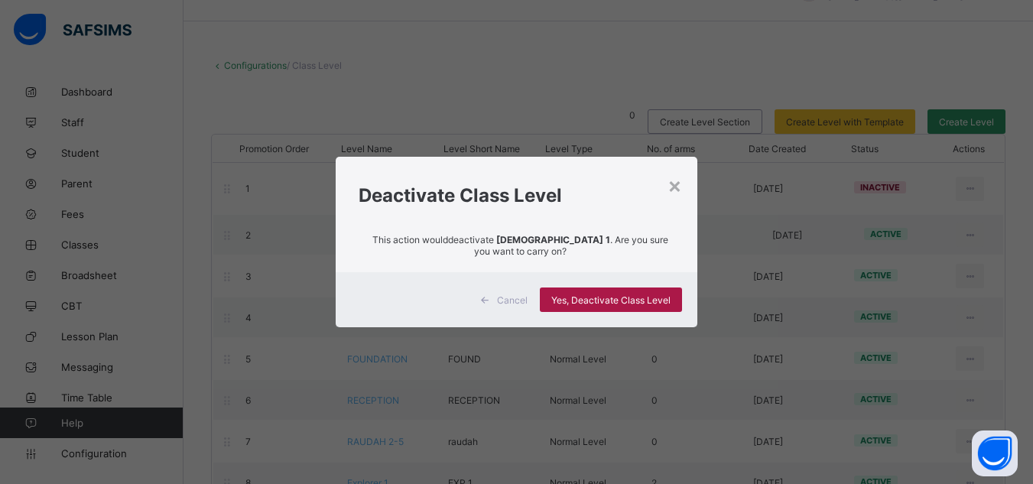
click at [651, 295] on span "Yes, Deactivate Class Level" at bounding box center [610, 299] width 119 height 11
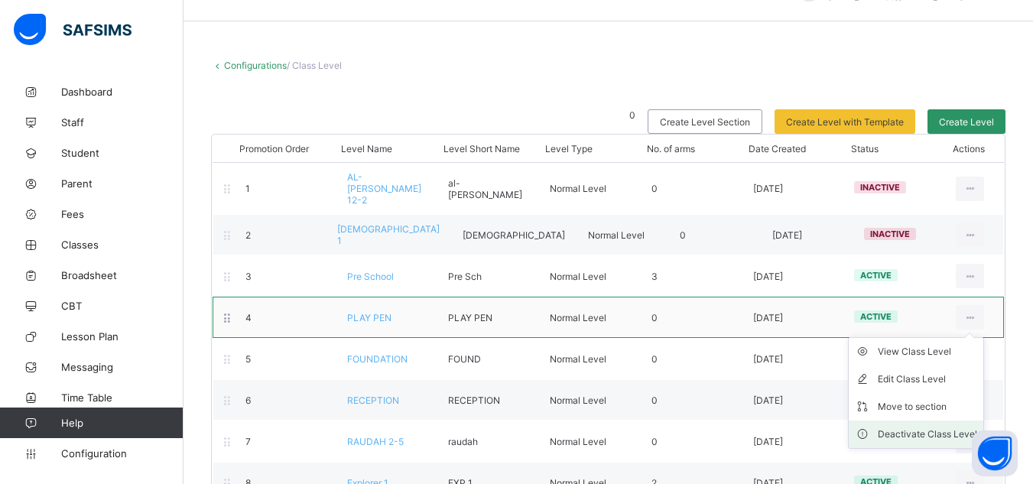
click at [943, 427] on div "Deactivate Class Level" at bounding box center [927, 434] width 99 height 15
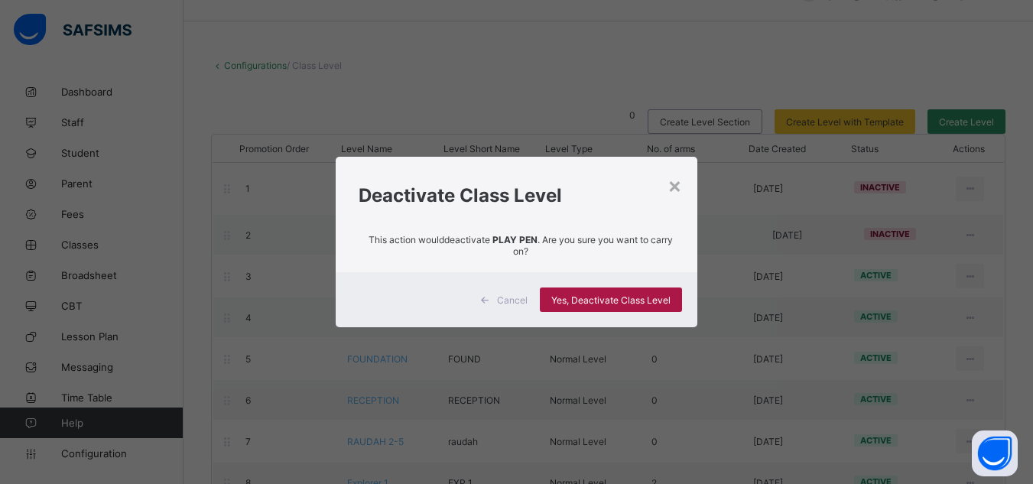
click at [599, 299] on span "Yes, Deactivate Class Level" at bounding box center [610, 299] width 119 height 11
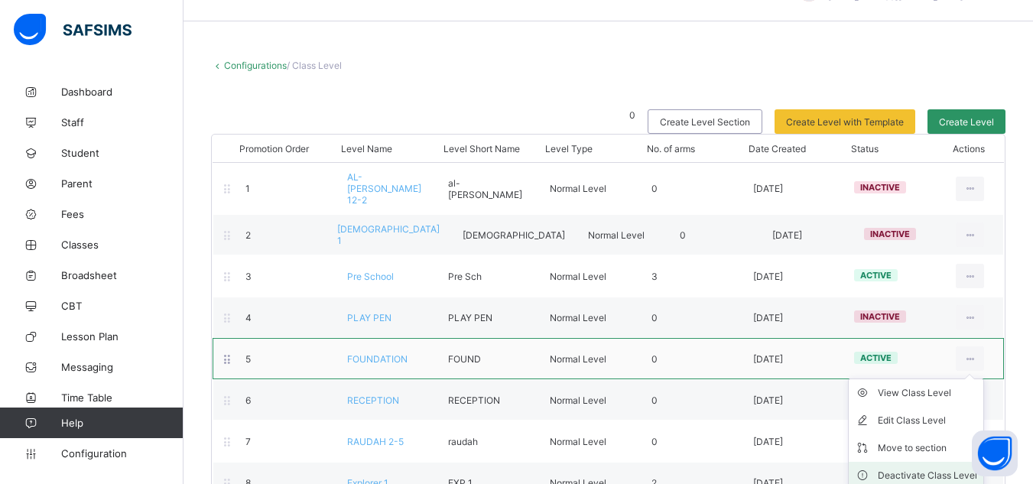
click at [918, 468] on div "Deactivate Class Level" at bounding box center [927, 475] width 99 height 15
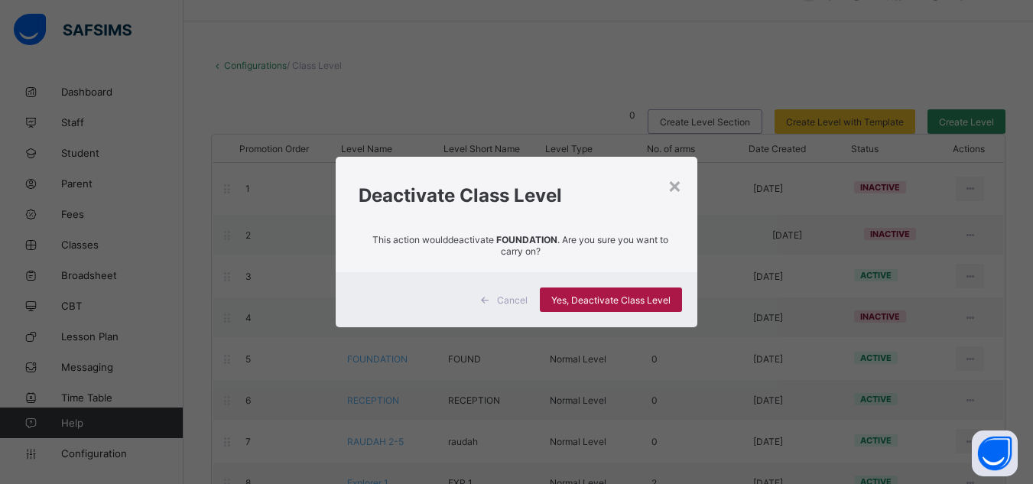
click at [625, 300] on span "Yes, Deactivate Class Level" at bounding box center [610, 299] width 119 height 11
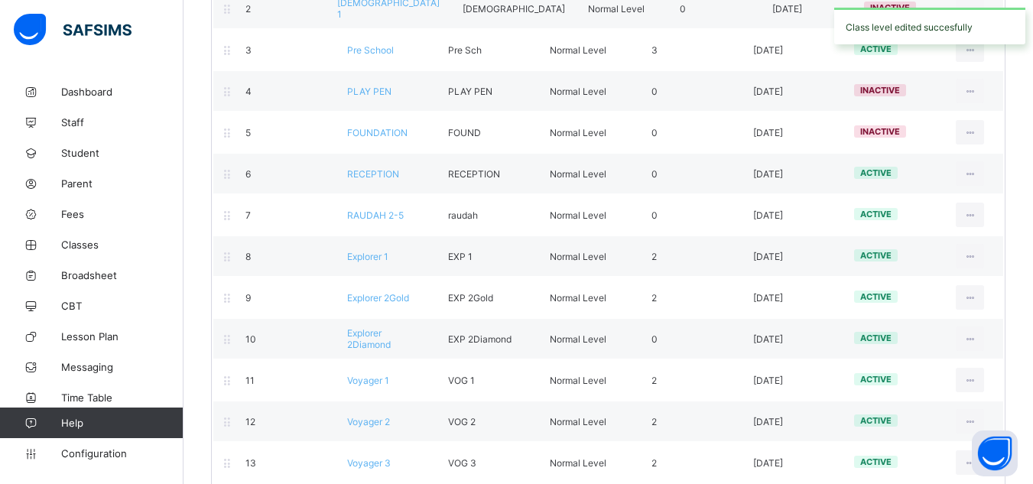
scroll to position [267, 0]
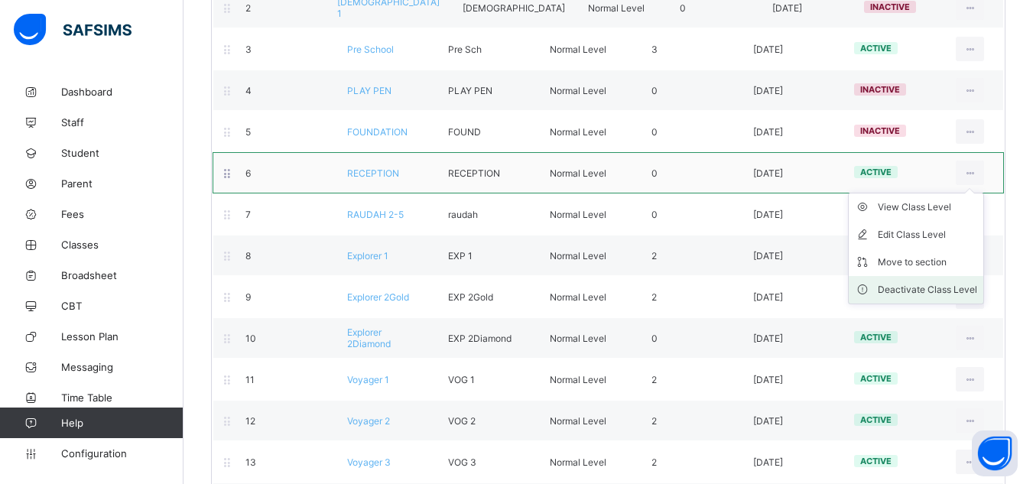
click at [953, 282] on div "Deactivate Class Level" at bounding box center [927, 289] width 99 height 15
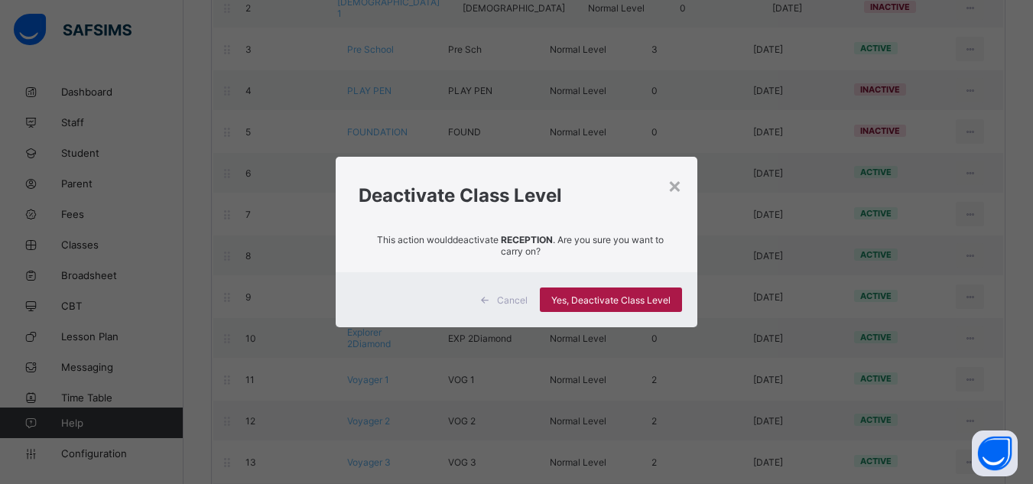
click at [627, 300] on span "Yes, Deactivate Class Level" at bounding box center [610, 299] width 119 height 11
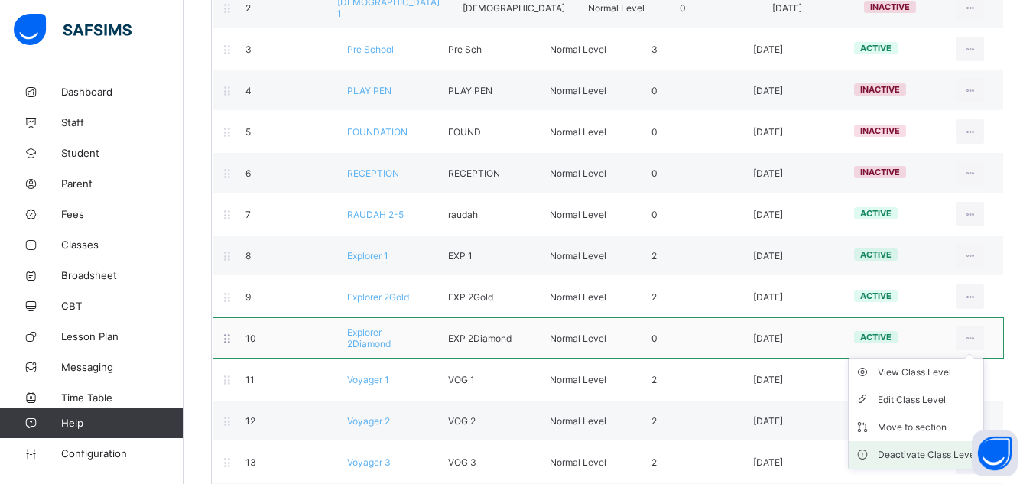
click at [921, 447] on div "Deactivate Class Level" at bounding box center [927, 454] width 99 height 15
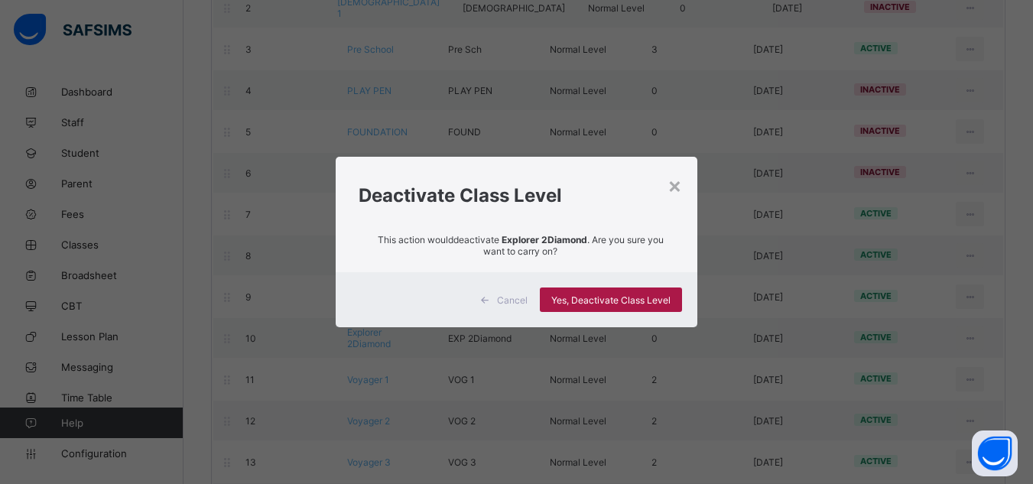
click at [652, 294] on span "Yes, Deactivate Class Level" at bounding box center [610, 299] width 119 height 11
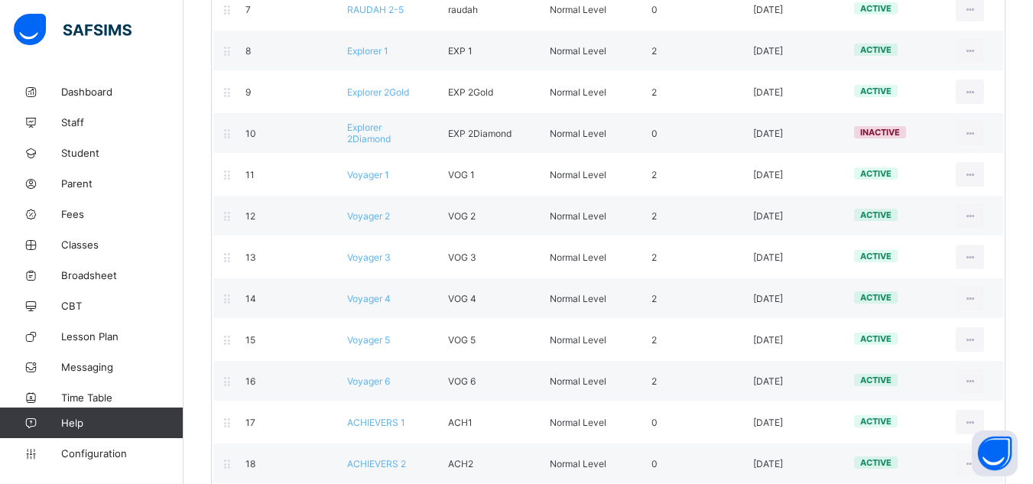
scroll to position [468, 0]
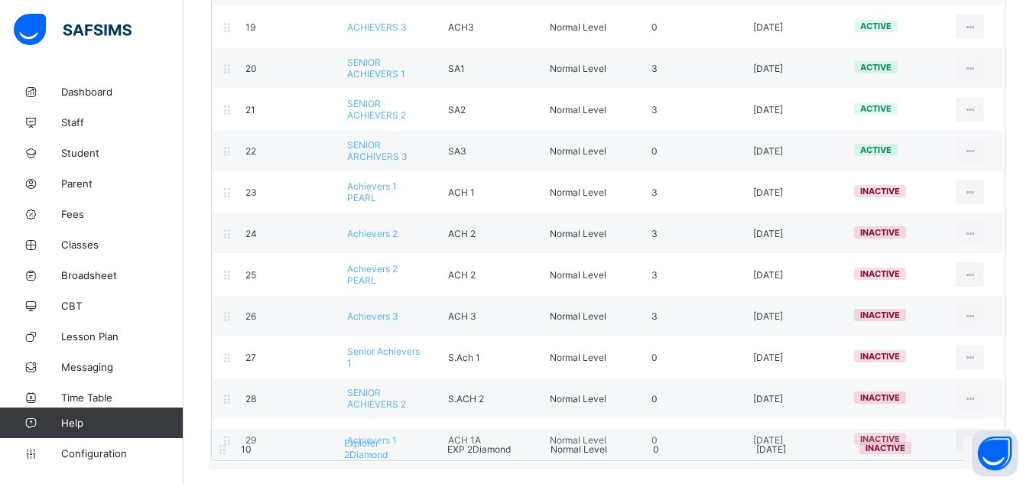
drag, startPoint x: 402, startPoint y: 125, endPoint x: 398, endPoint y: 471, distance: 345.6
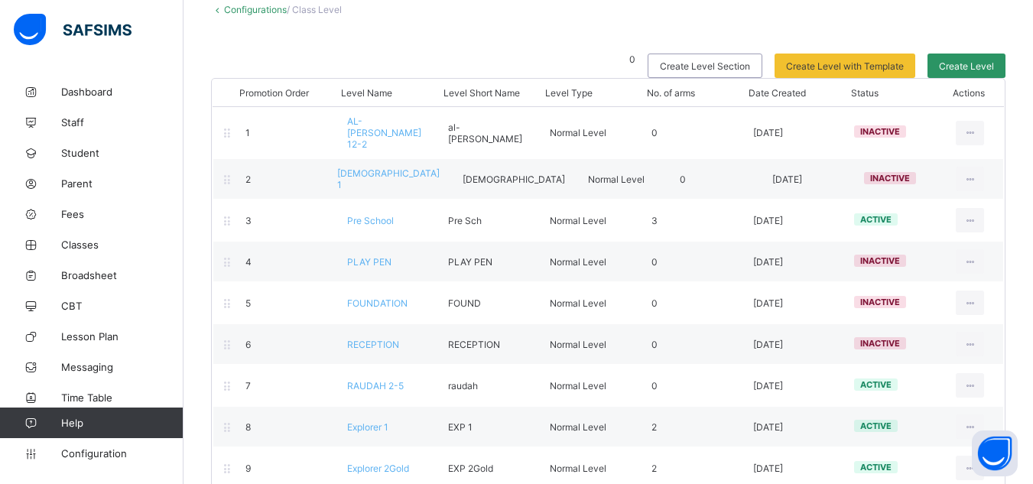
scroll to position [97, 0]
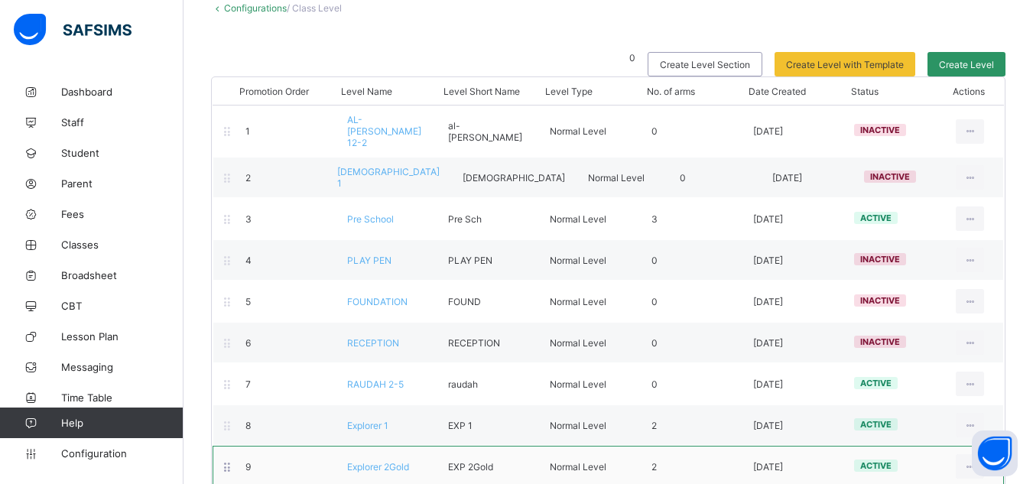
drag, startPoint x: 362, startPoint y: 333, endPoint x: 406, endPoint y: 440, distance: 116.6
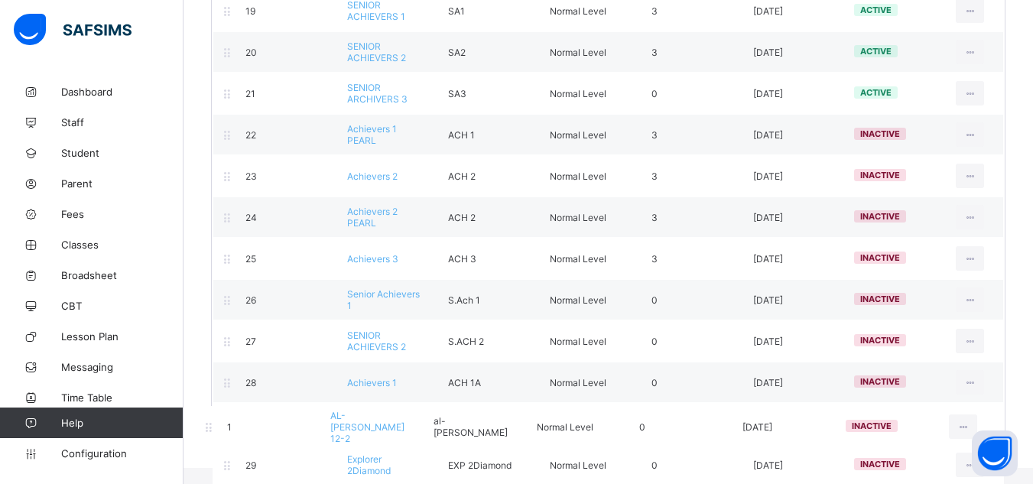
scroll to position [915, 0]
drag, startPoint x: 406, startPoint y: 440, endPoint x: 364, endPoint y: 427, distance: 44.0
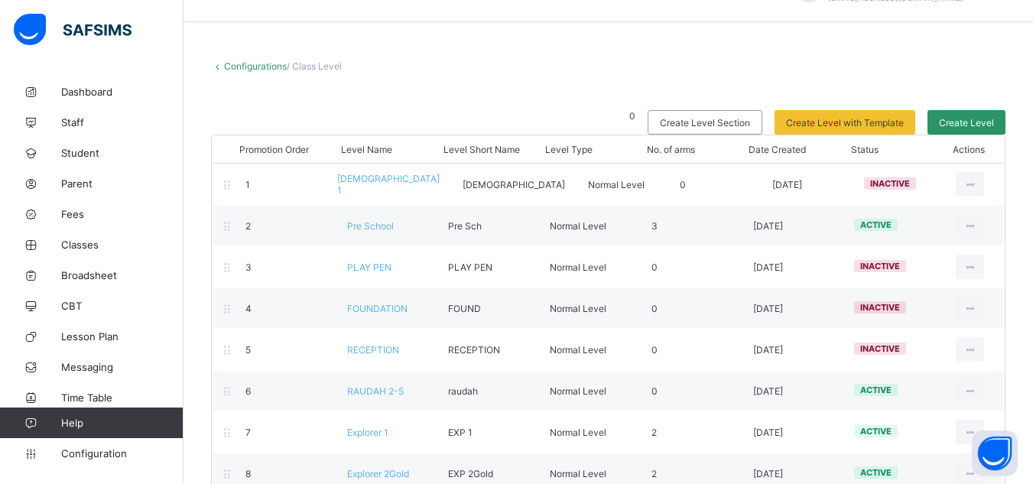
scroll to position [0, 0]
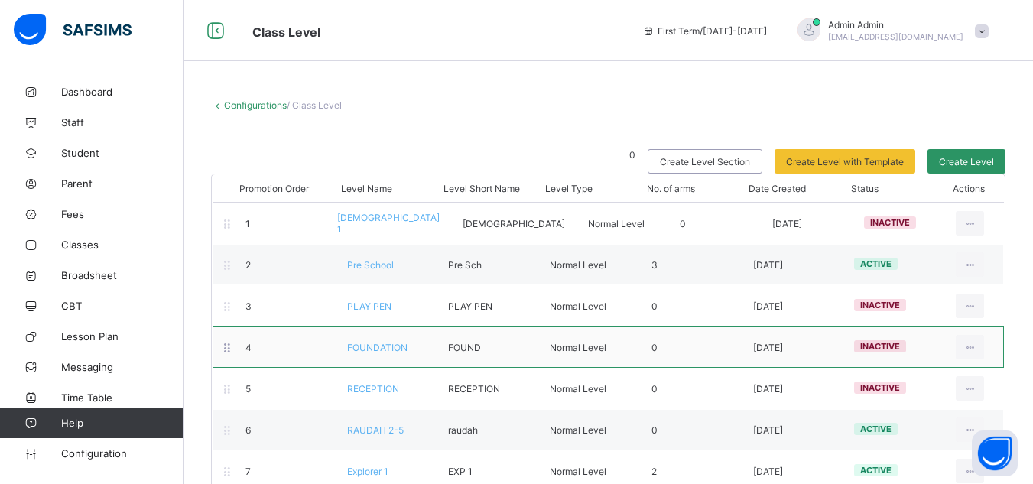
drag, startPoint x: 360, startPoint y: 229, endPoint x: 358, endPoint y: 345, distance: 116.2
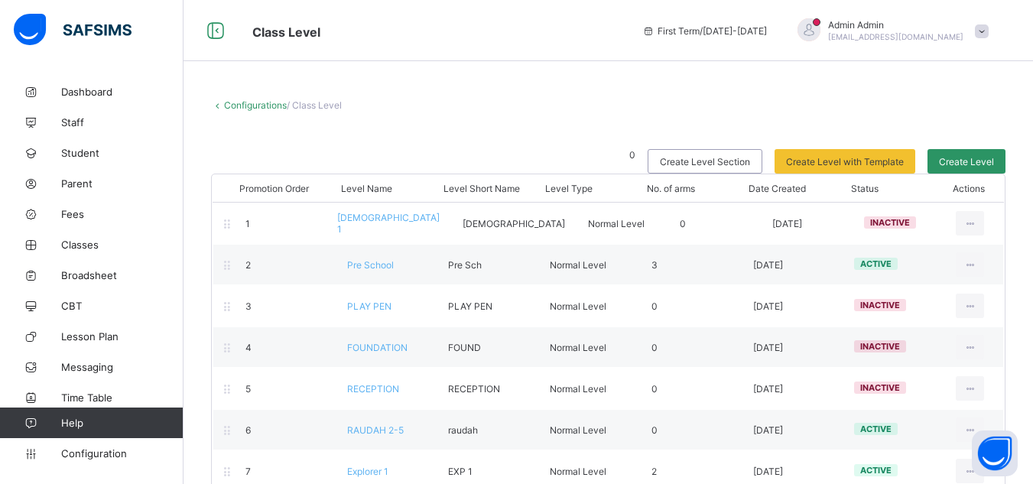
drag, startPoint x: 358, startPoint y: 345, endPoint x: 826, endPoint y: 94, distance: 531.5
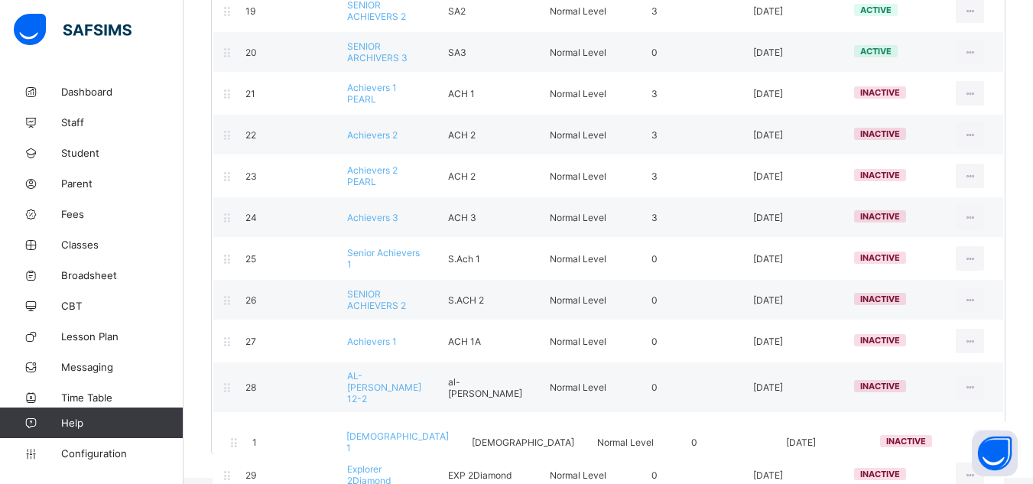
scroll to position [915, 0]
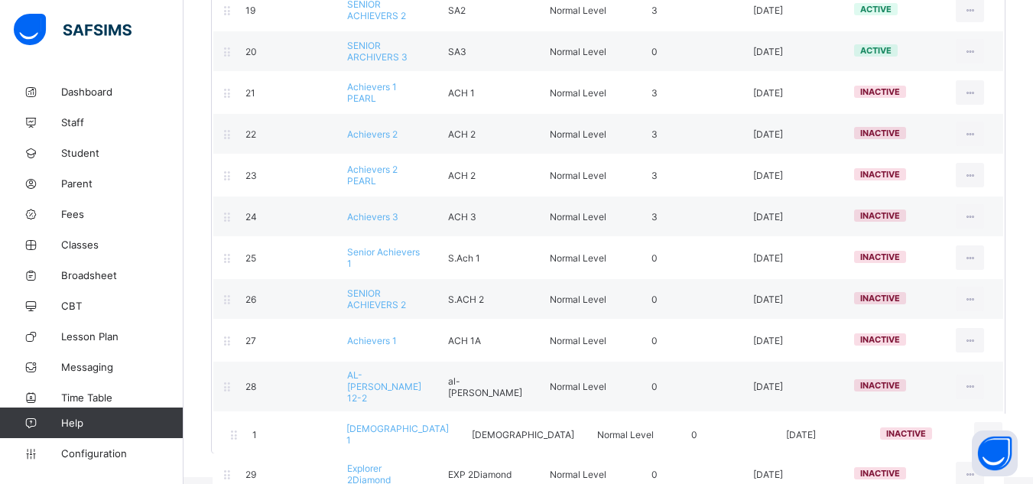
drag, startPoint x: 388, startPoint y: 219, endPoint x: 394, endPoint y: 435, distance: 216.4
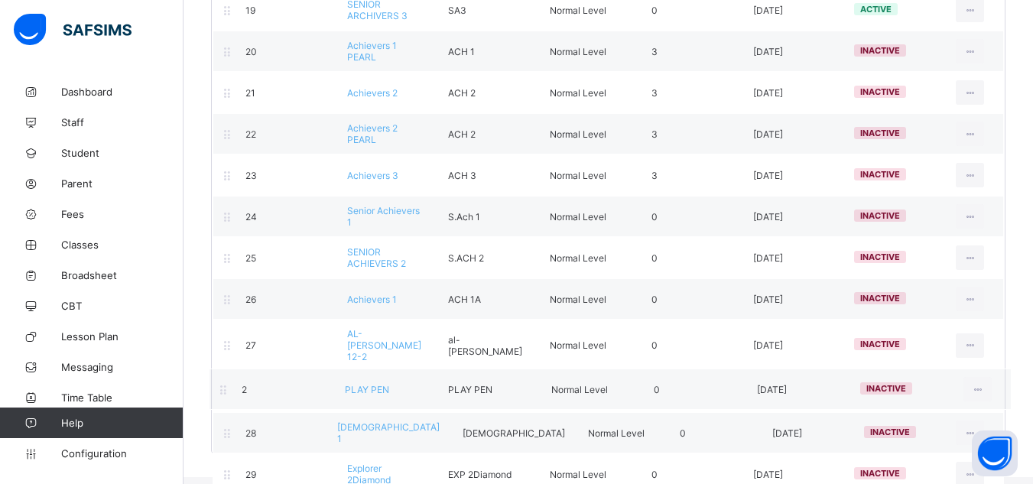
drag, startPoint x: 379, startPoint y: 263, endPoint x: 368, endPoint y: 406, distance: 143.4
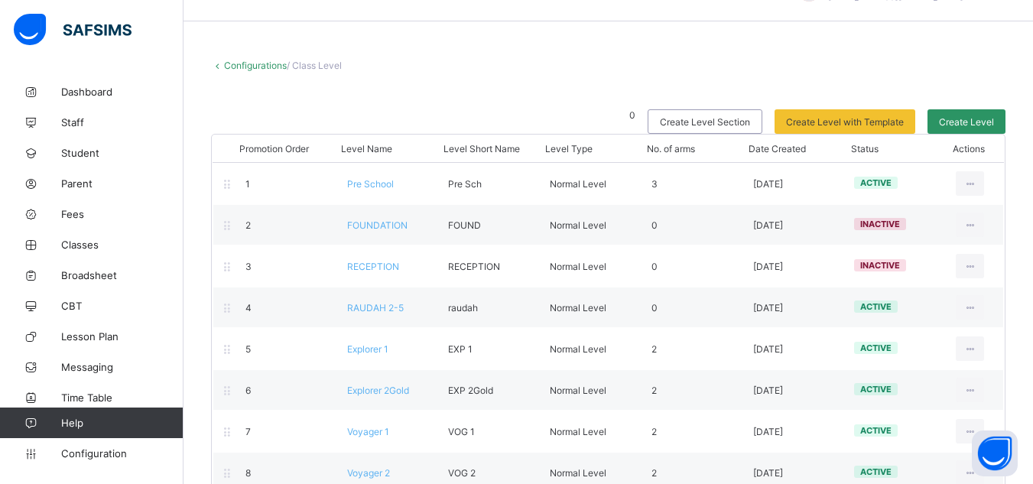
scroll to position [0, 0]
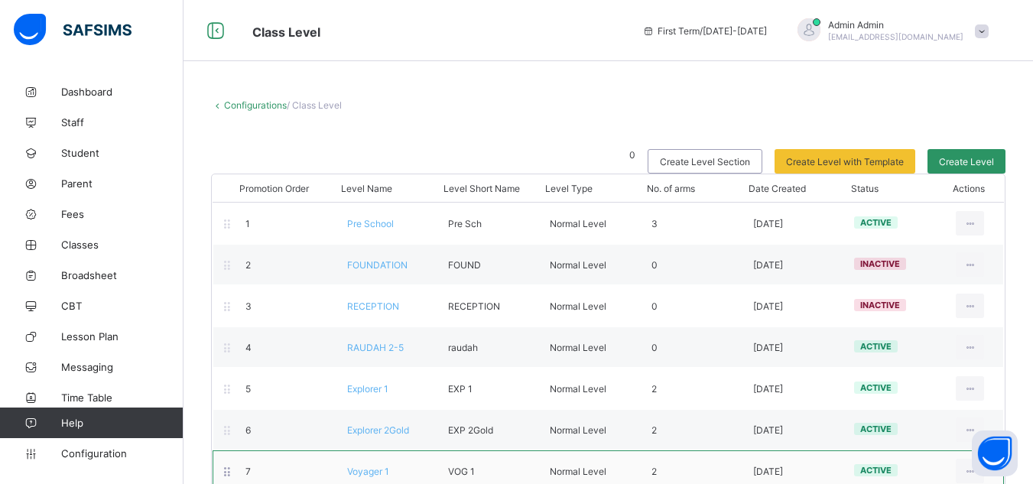
drag, startPoint x: 374, startPoint y: 262, endPoint x: 368, endPoint y: 466, distance: 203.5
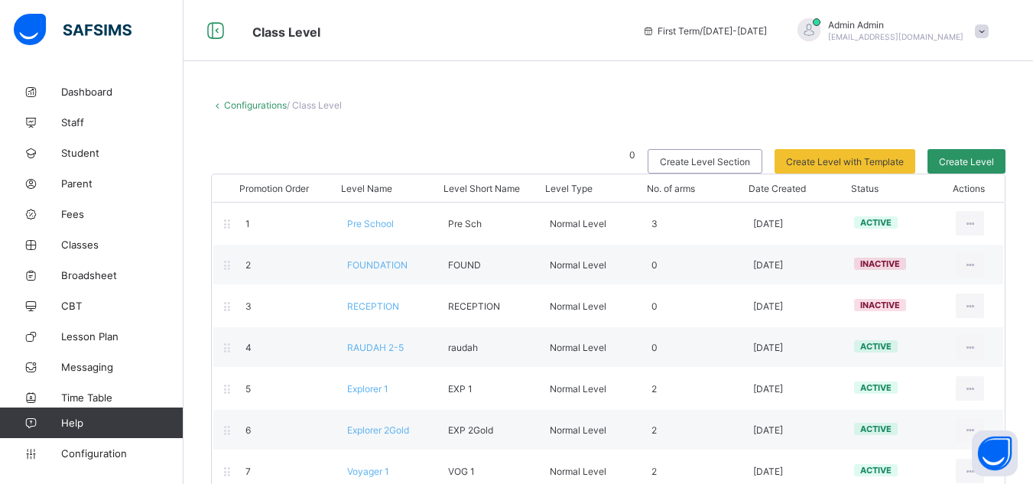
drag, startPoint x: 368, startPoint y: 466, endPoint x: 731, endPoint y: 79, distance: 530.6
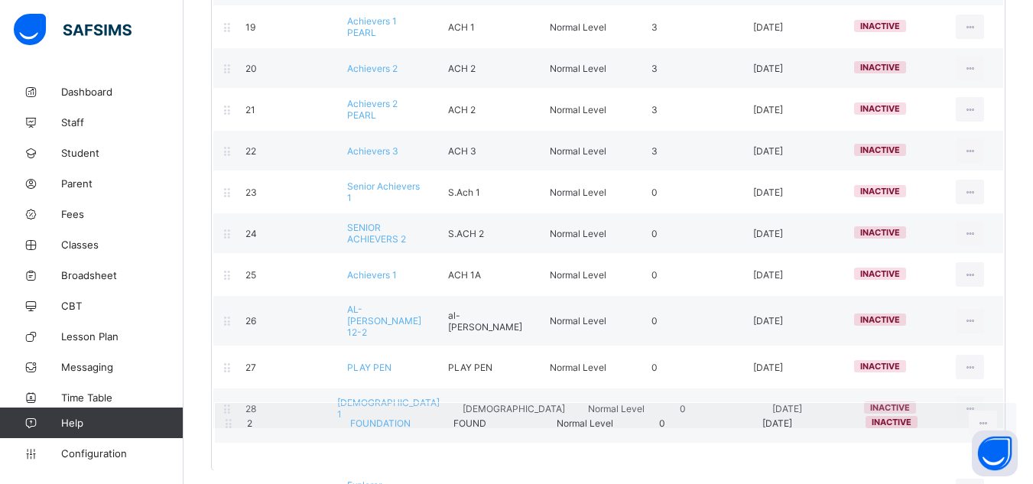
scroll to position [915, 0]
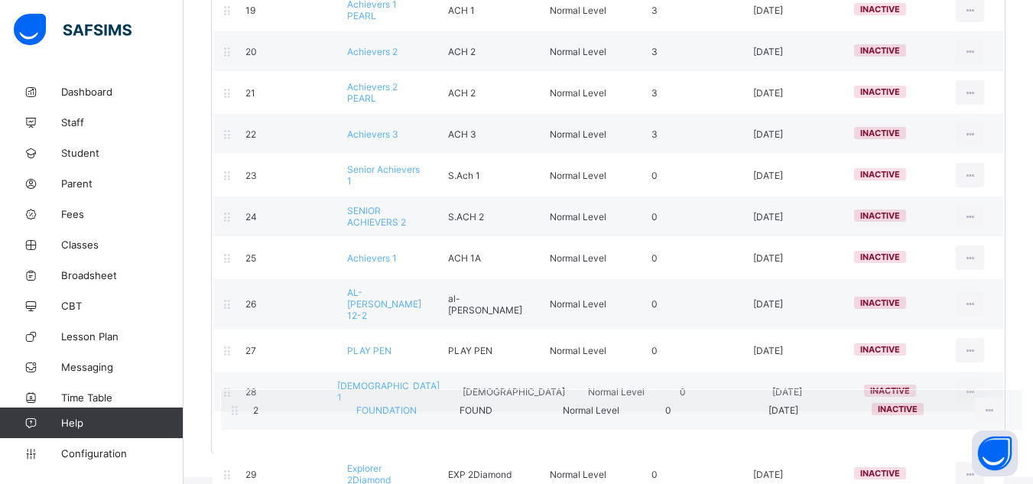
drag, startPoint x: 390, startPoint y: 259, endPoint x: 388, endPoint y: 434, distance: 175.1
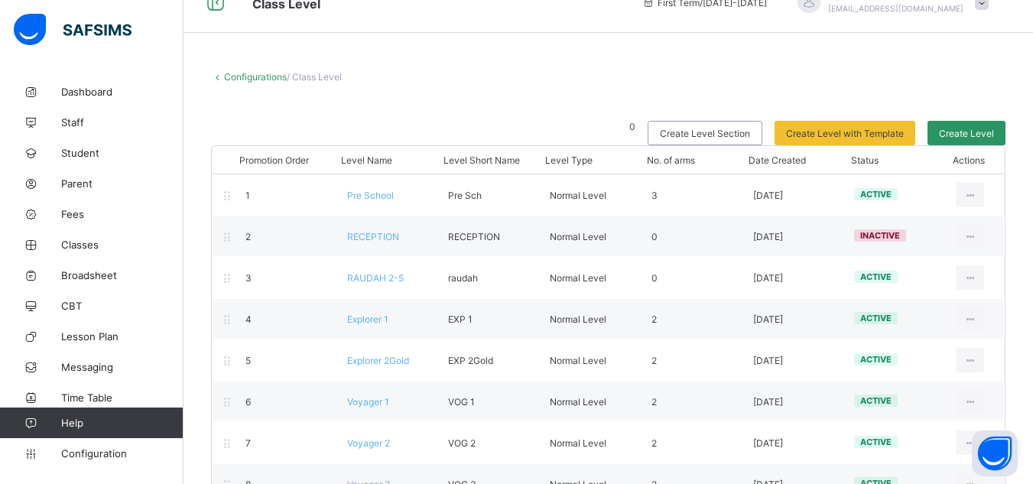
scroll to position [0, 0]
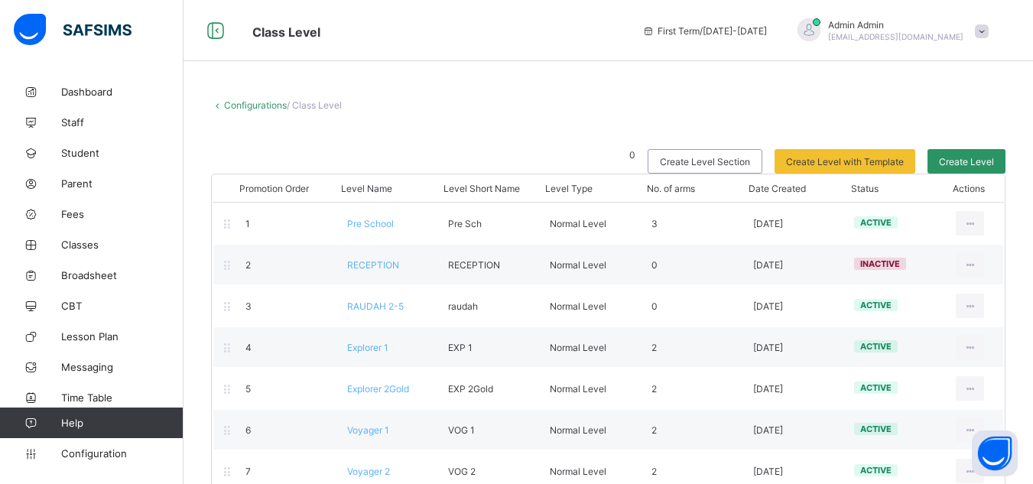
drag, startPoint x: 376, startPoint y: 262, endPoint x: 325, endPoint y: 520, distance: 262.7
drag, startPoint x: 325, startPoint y: 520, endPoint x: 635, endPoint y: 67, distance: 549.4
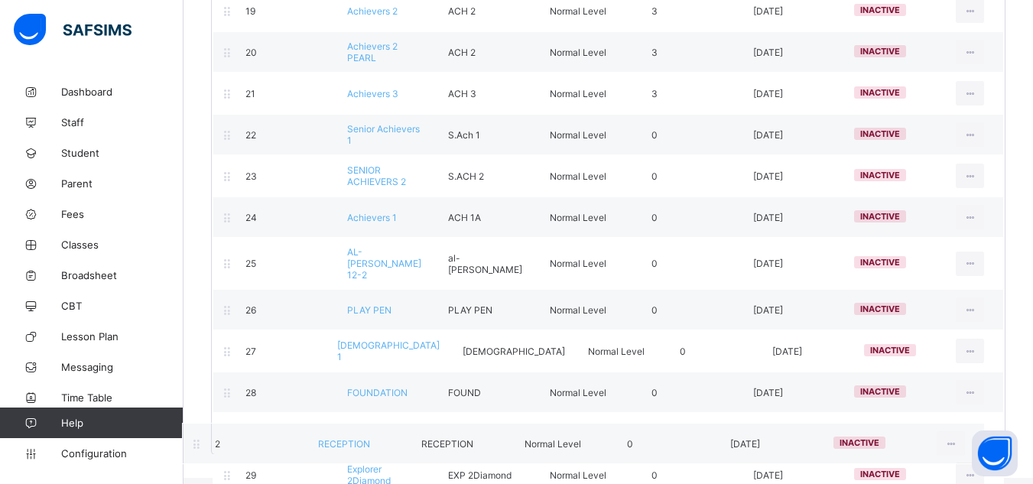
scroll to position [915, 0]
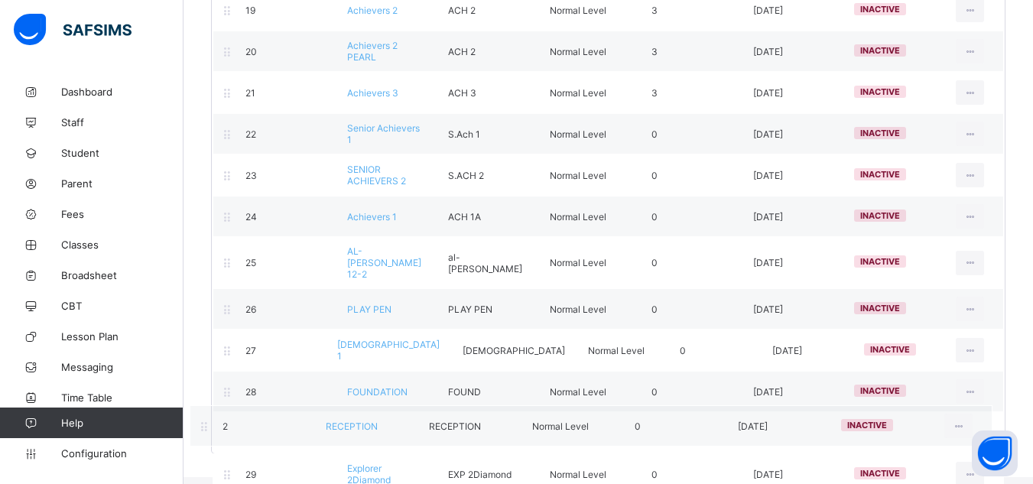
drag, startPoint x: 378, startPoint y: 151, endPoint x: 353, endPoint y: 430, distance: 279.4
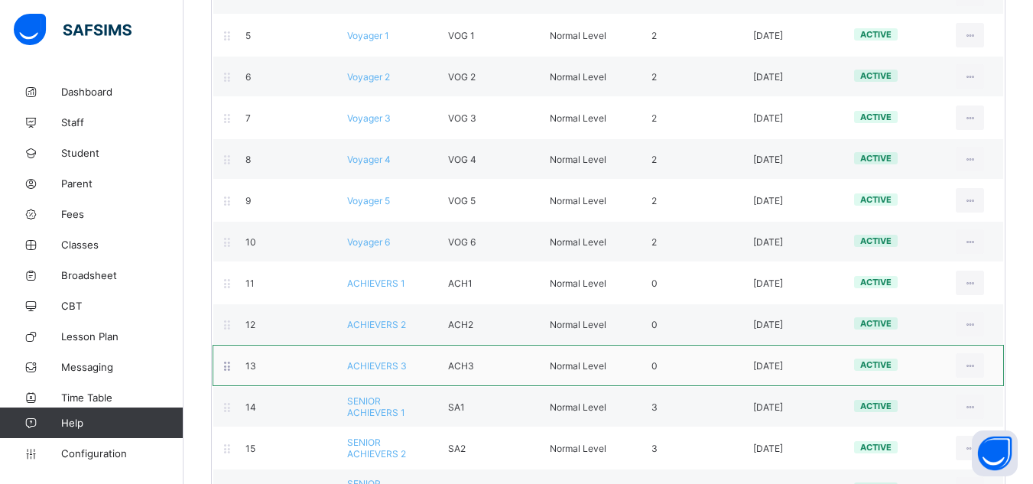
scroll to position [352, 0]
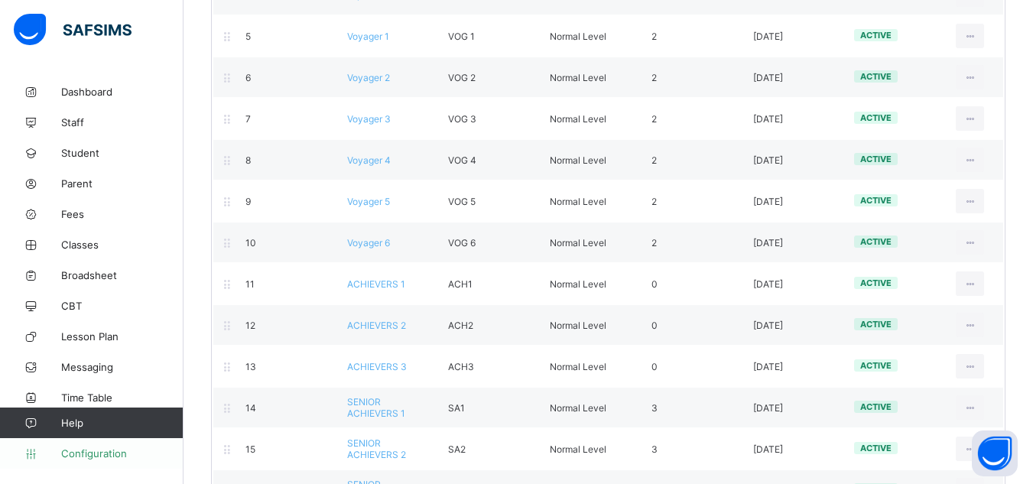
click at [102, 452] on span "Configuration" at bounding box center [122, 453] width 122 height 12
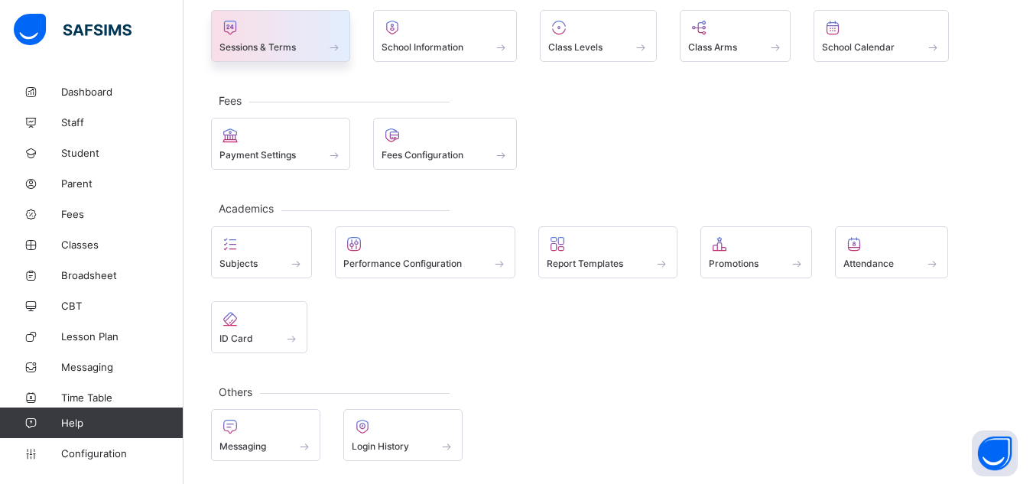
click at [271, 51] on span "Sessions & Terms" at bounding box center [257, 46] width 76 height 11
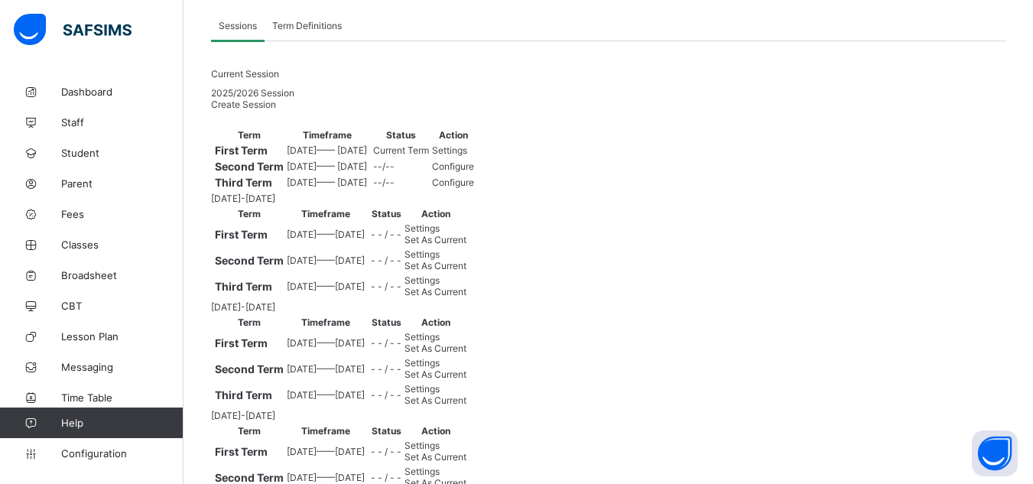
scroll to position [119, 0]
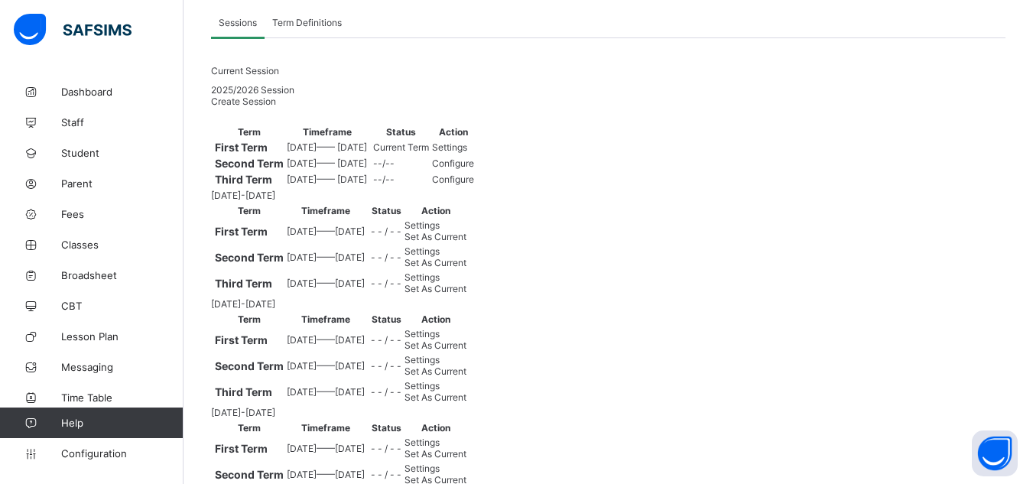
click at [467, 153] on span "Settings" at bounding box center [449, 146] width 35 height 11
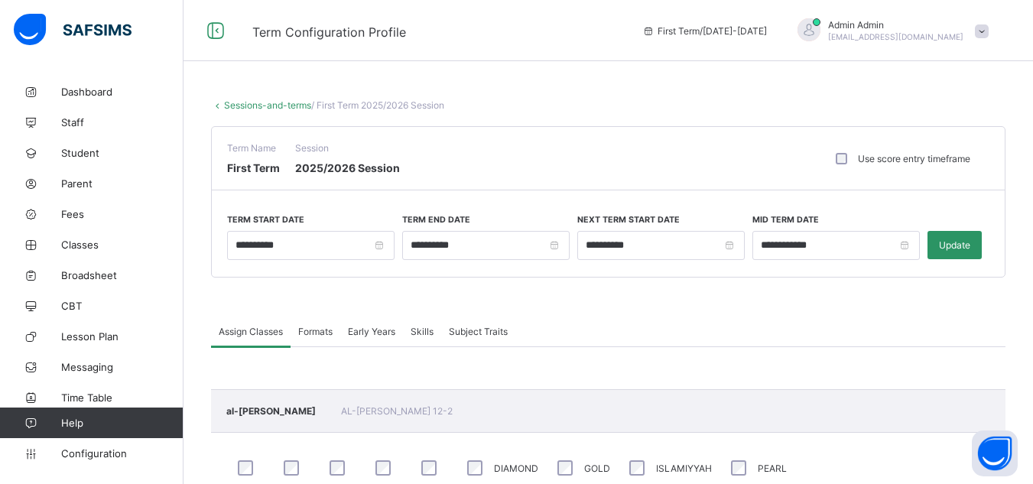
click at [427, 332] on span "Skills" at bounding box center [422, 331] width 23 height 11
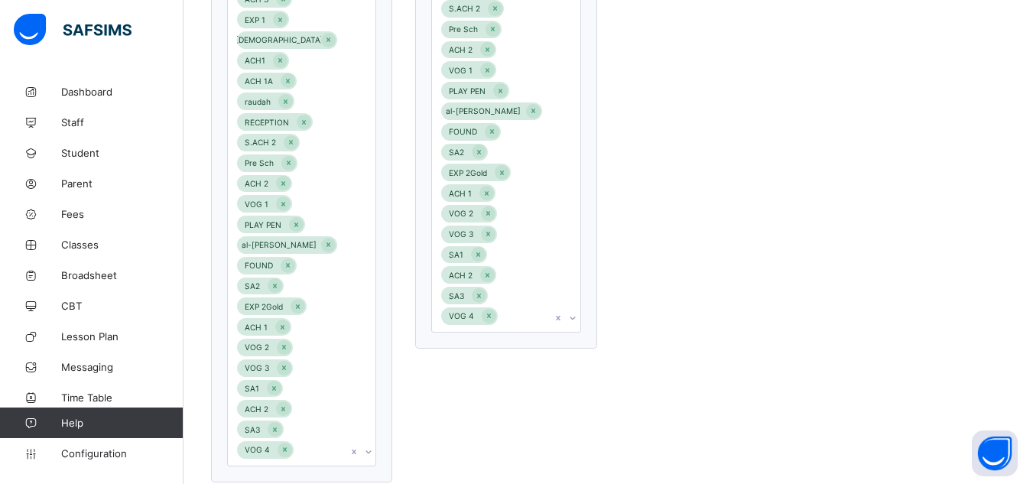
scroll to position [1035, 0]
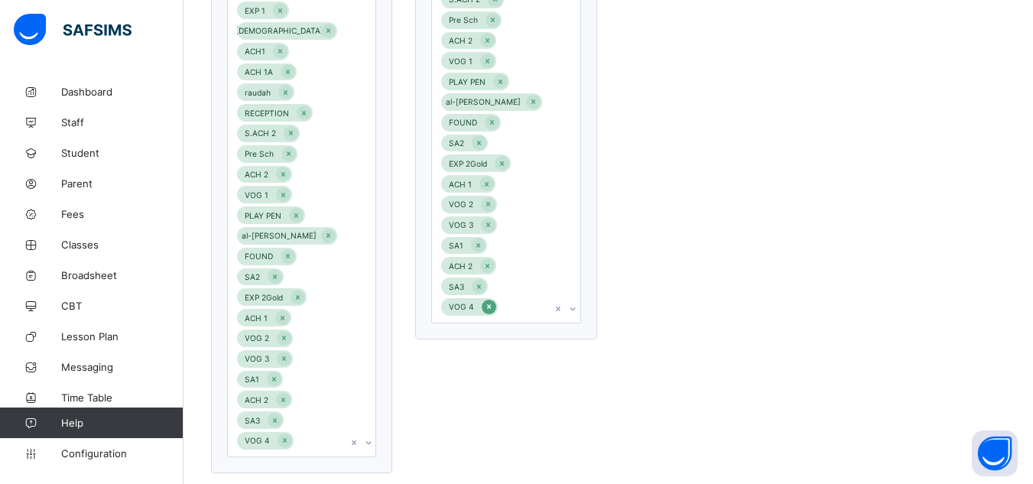
click at [492, 301] on icon at bounding box center [489, 306] width 8 height 11
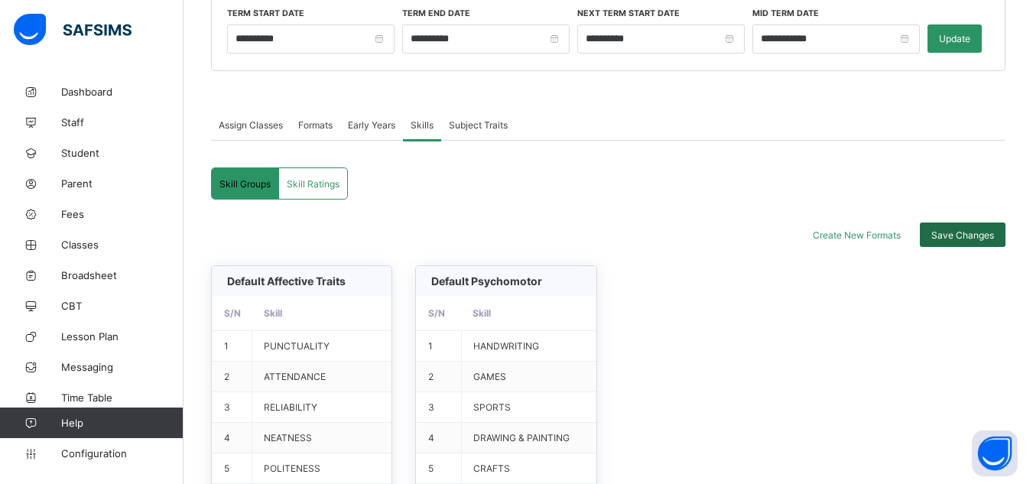
scroll to position [206, 0]
click at [973, 234] on span "Save Changes" at bounding box center [962, 235] width 63 height 11
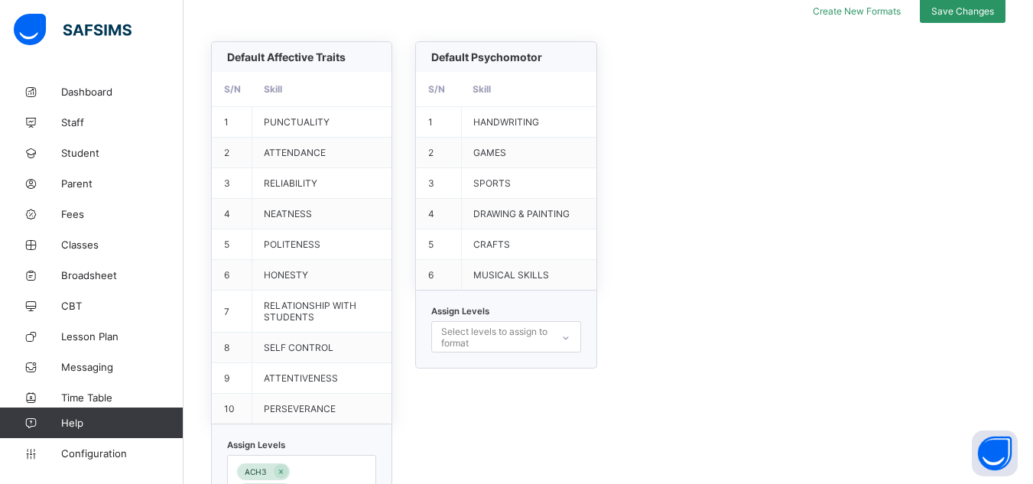
scroll to position [425, 0]
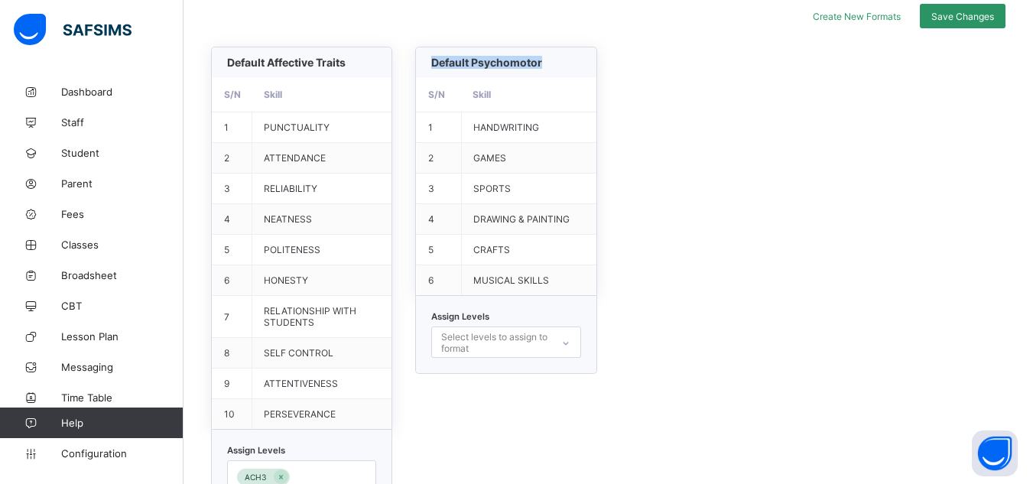
drag, startPoint x: 547, startPoint y: 61, endPoint x: 438, endPoint y: 58, distance: 109.4
click at [438, 58] on div "Default Psychomotor" at bounding box center [498, 62] width 135 height 13
copy span "Default Psychomotor"
click at [109, 453] on span "Configuration" at bounding box center [122, 453] width 122 height 12
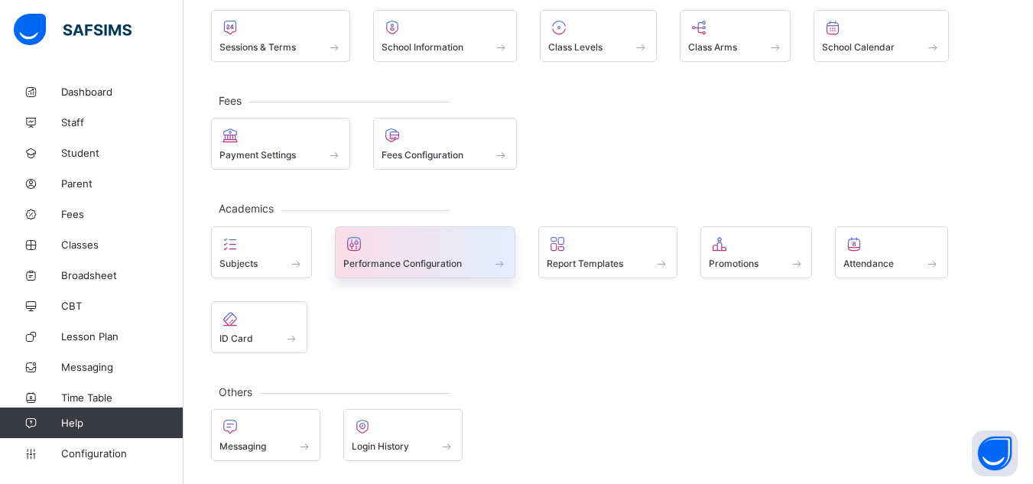
click at [427, 268] on span "Performance Configuration" at bounding box center [402, 263] width 118 height 11
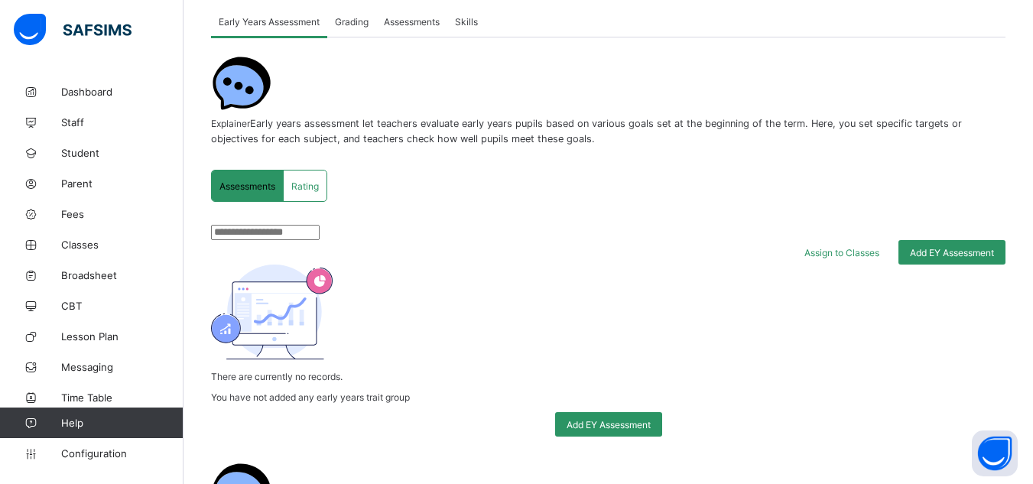
scroll to position [141, 0]
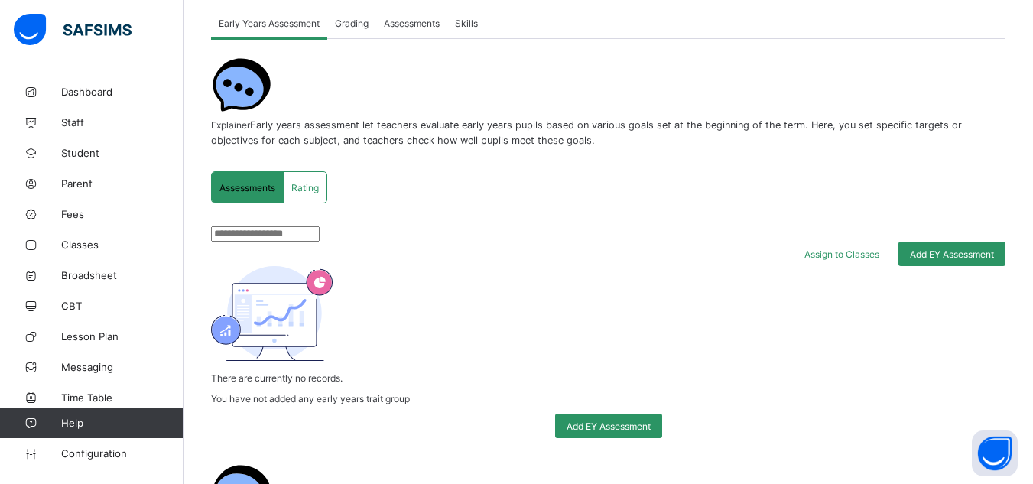
click at [470, 21] on span "Skills" at bounding box center [466, 23] width 23 height 11
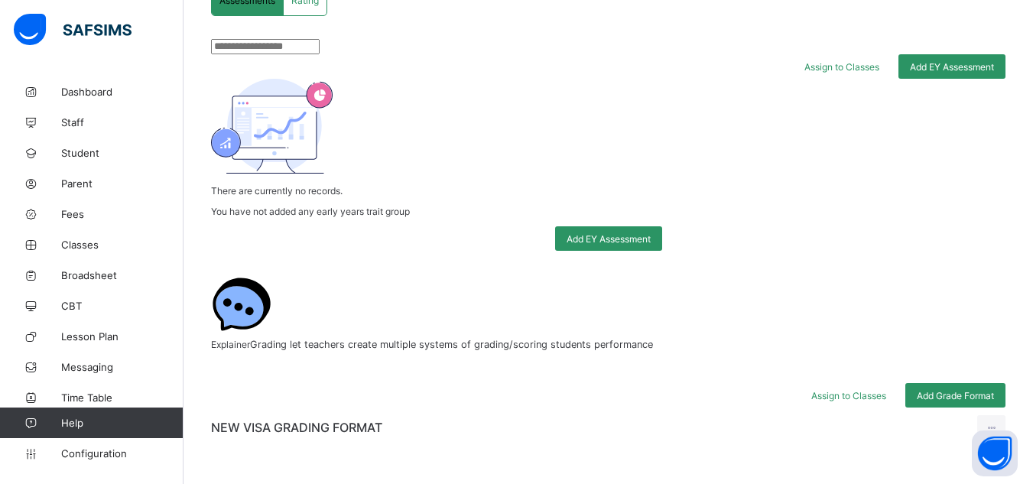
scroll to position [330, 0]
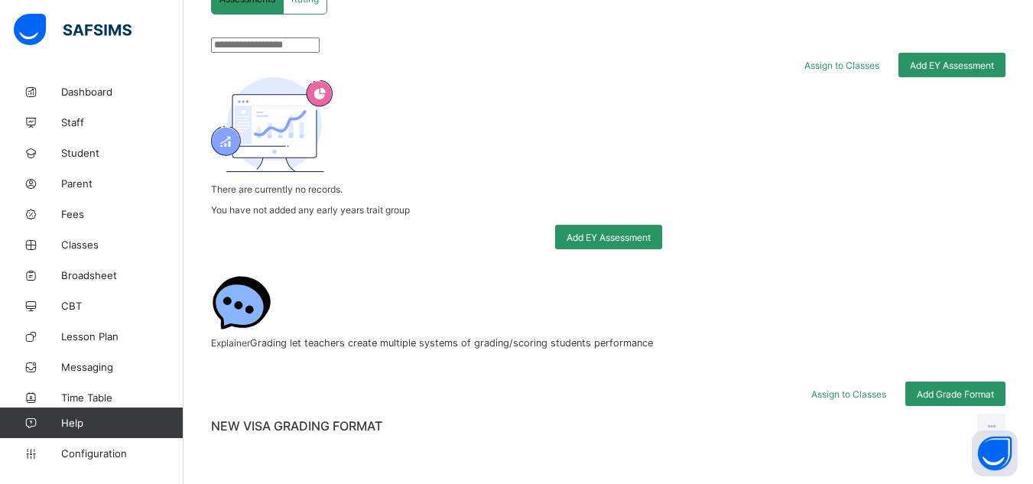
paste input "**********"
type input "**********"
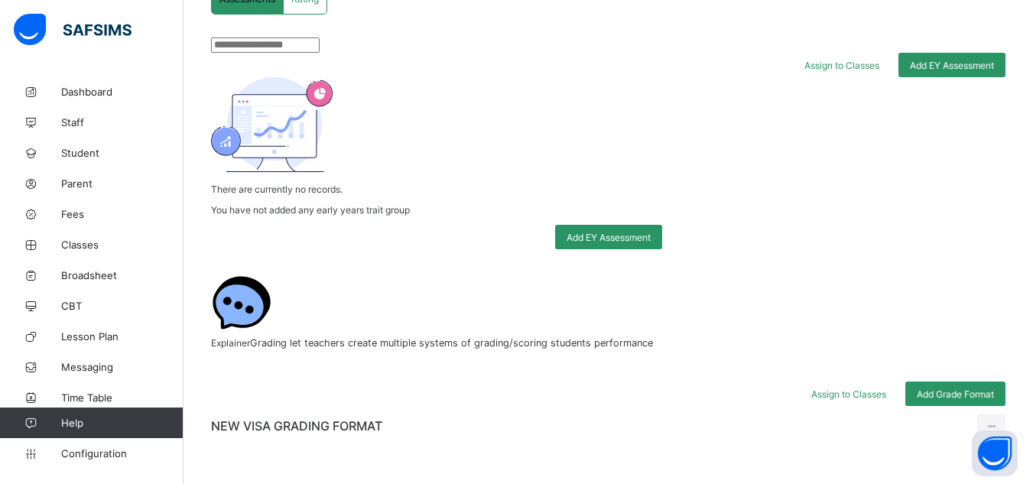
drag, startPoint x: 531, startPoint y: 196, endPoint x: 459, endPoint y: 193, distance: 71.2
copy td "HANDWRITING"
paste input "**********"
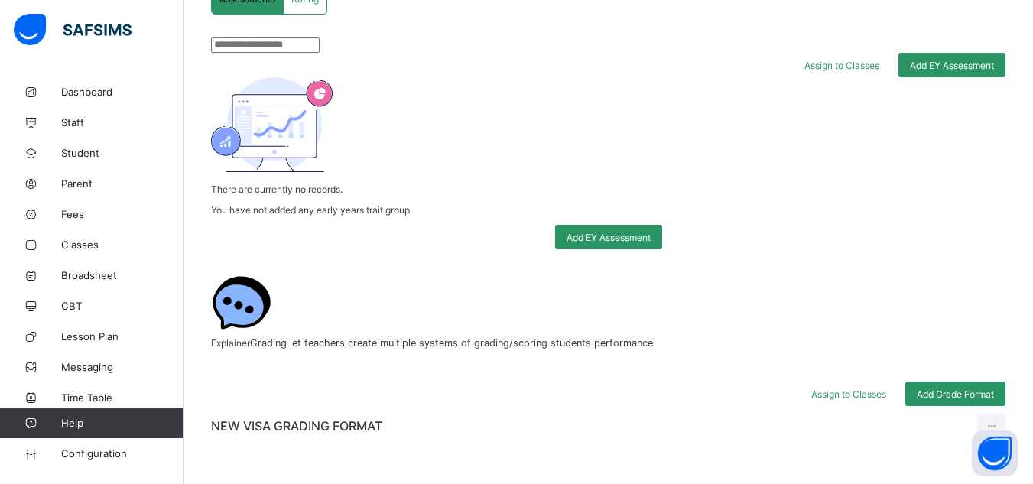
type input "**********"
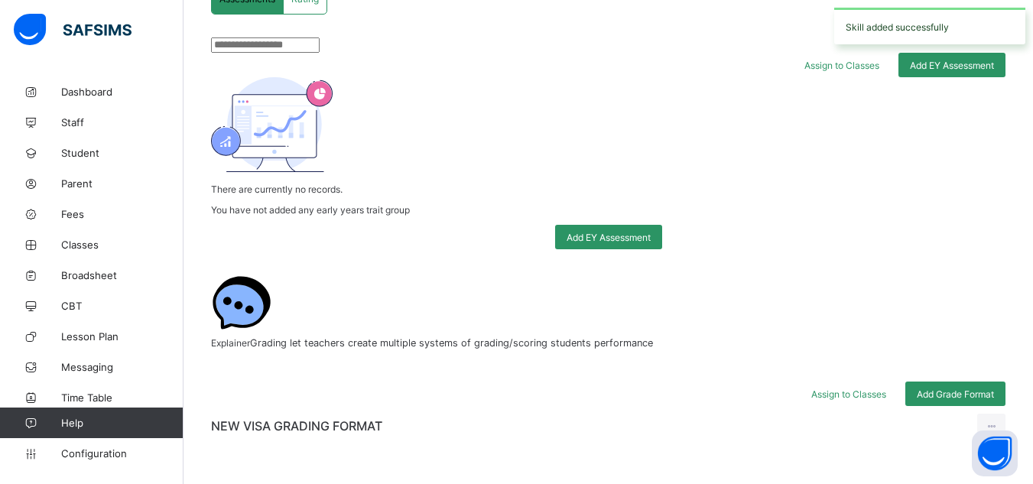
copy td "GAMES"
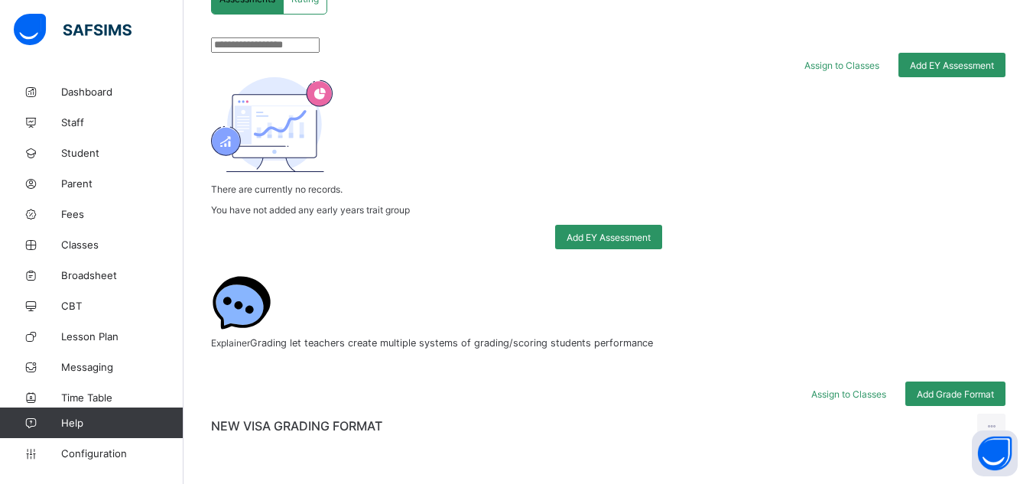
paste input "*****"
type input "*****"
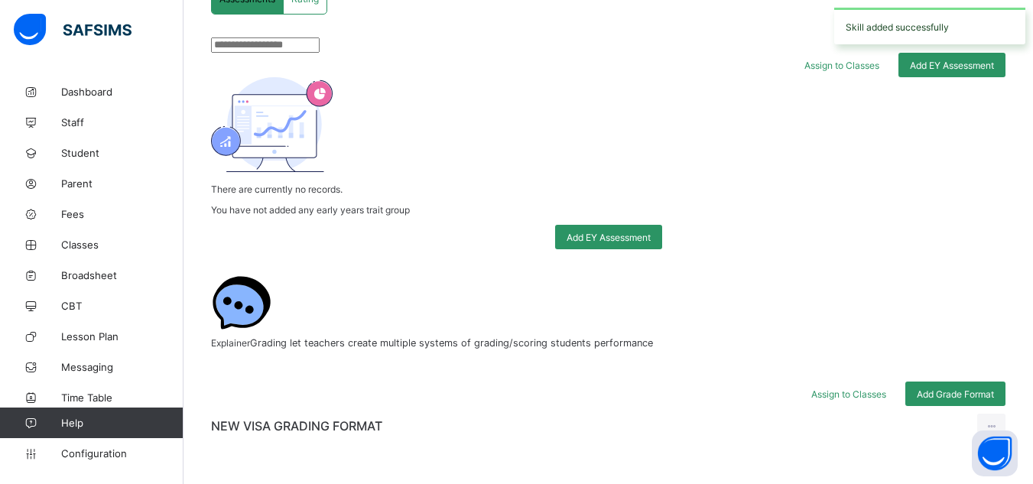
copy td "SPORTS"
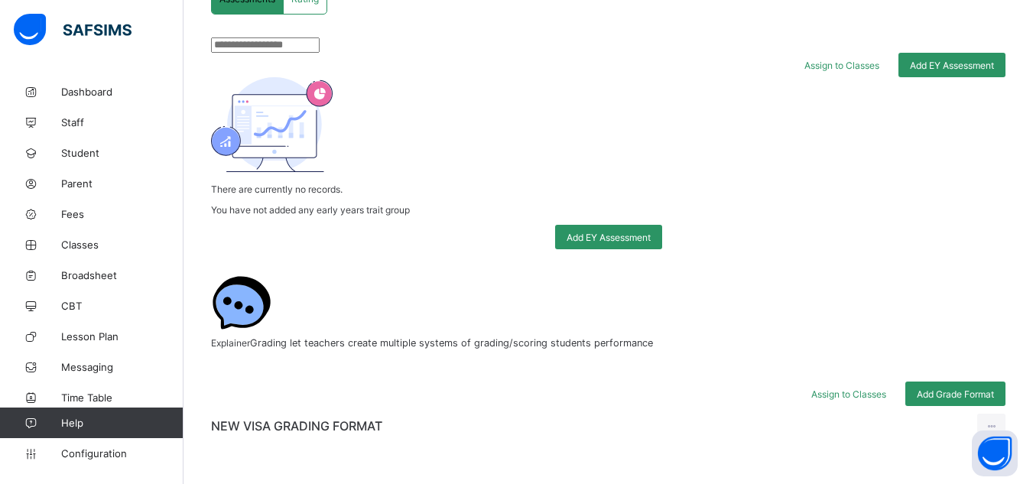
paste input "******"
type input "******"
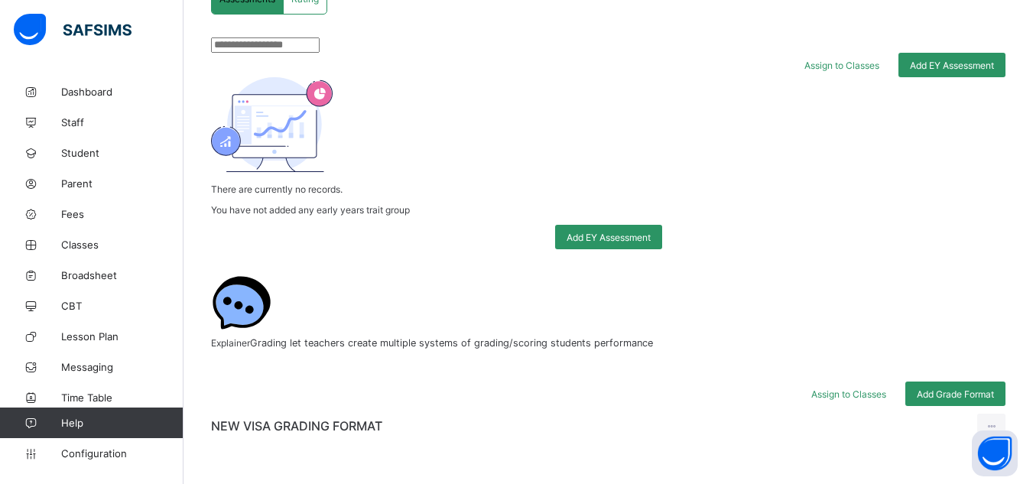
paste input "**********"
type input "**********"
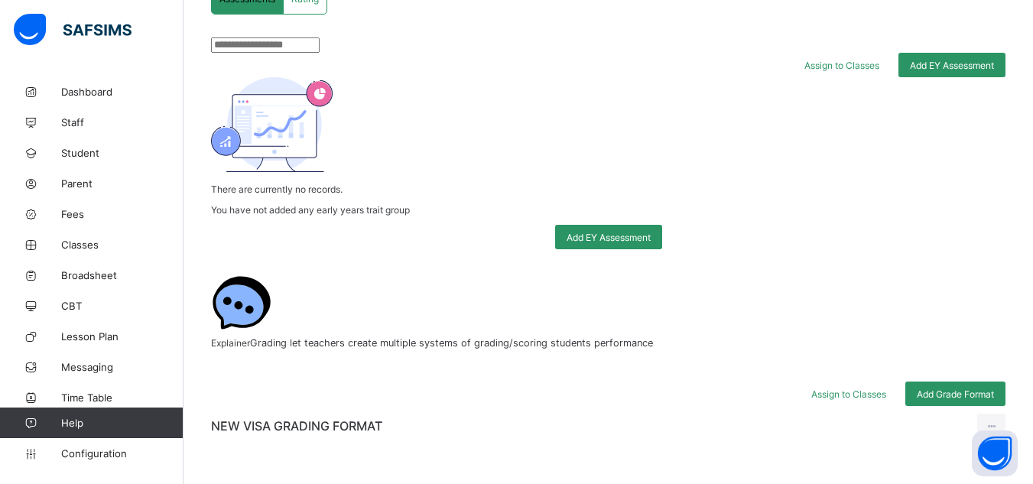
scroll to position [0, 0]
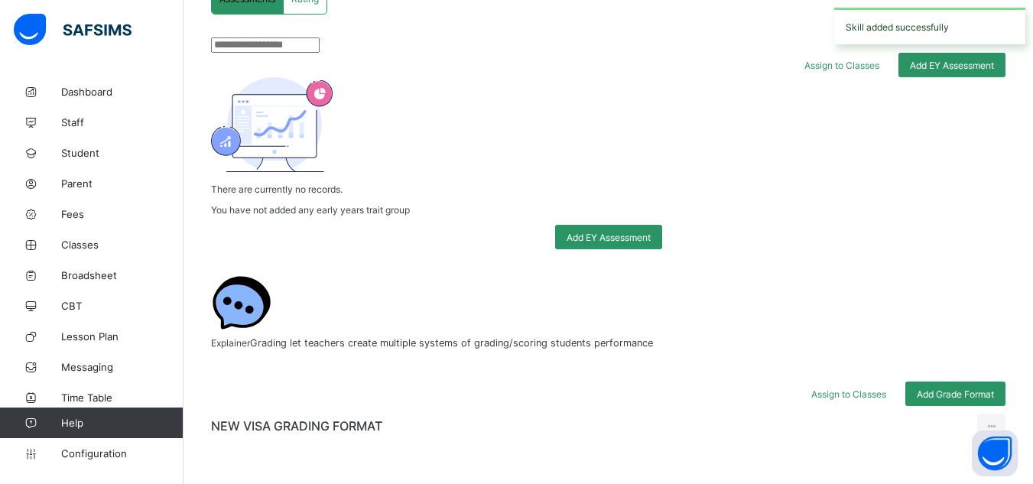
copy td "CRAFTS"
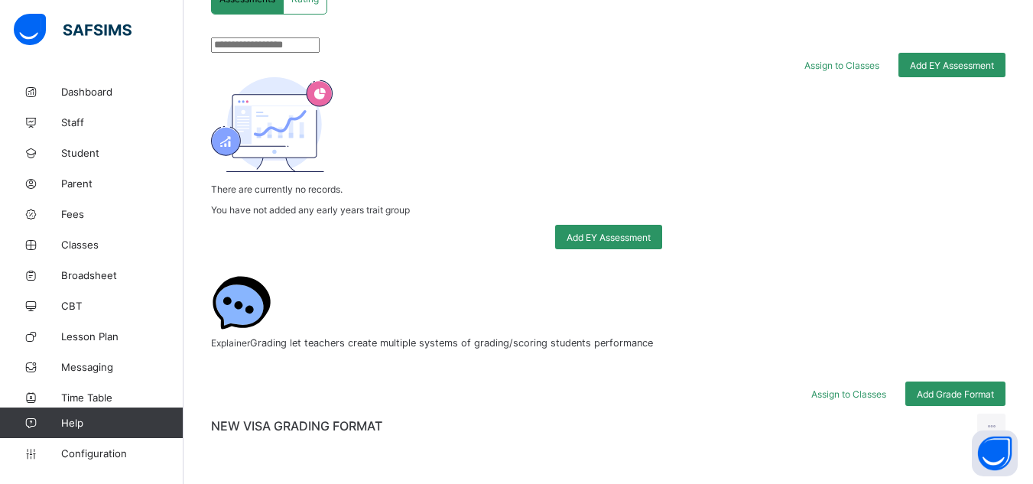
paste input "******"
type input "******"
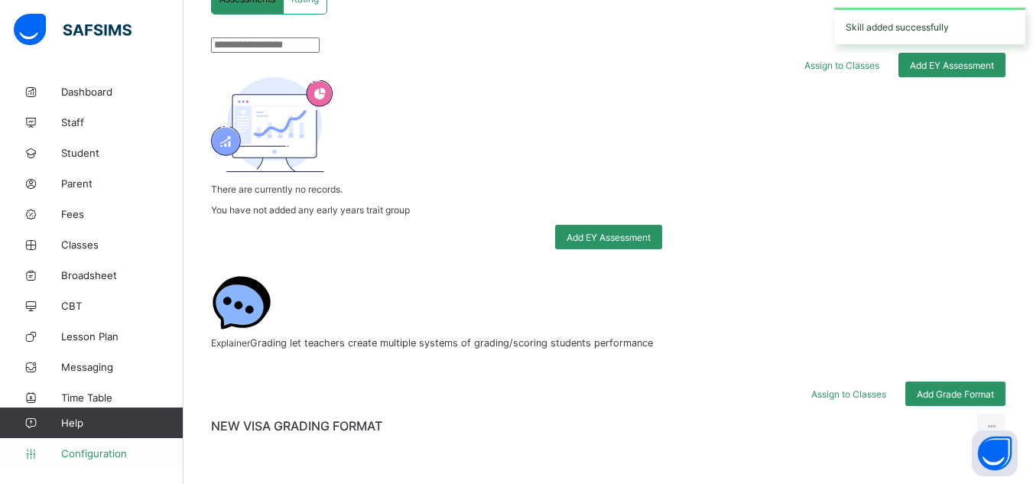
click at [97, 453] on span "Configuration" at bounding box center [122, 453] width 122 height 12
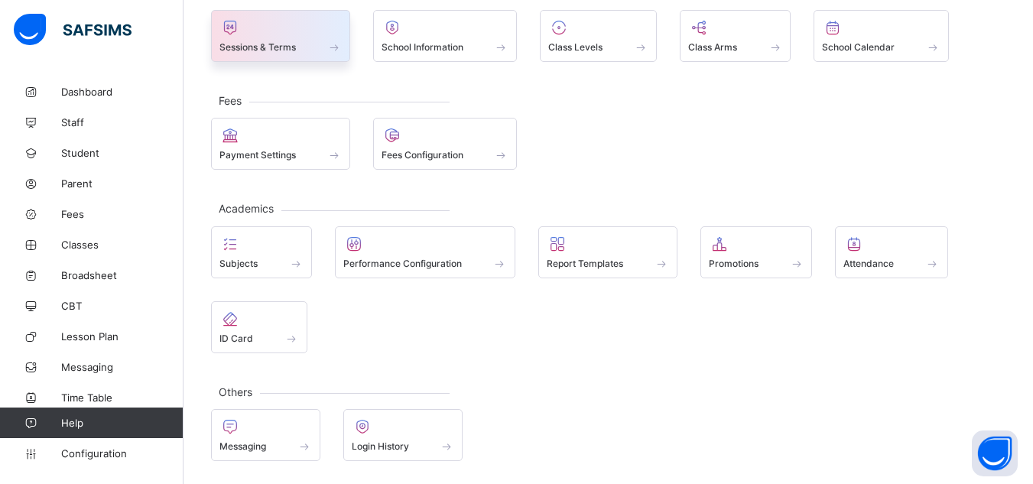
click at [300, 46] on div "Sessions & Terms" at bounding box center [280, 47] width 122 height 13
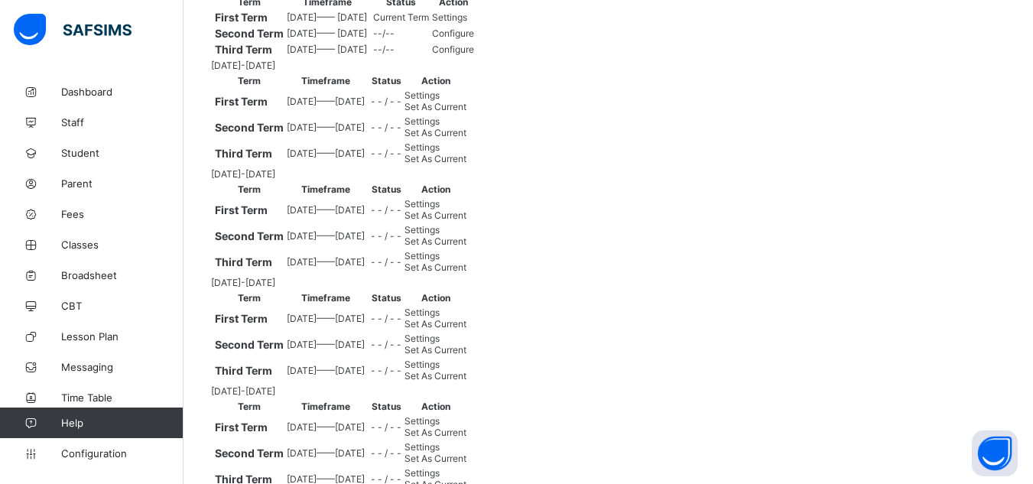
scroll to position [248, 0]
click at [467, 24] on span "Settings" at bounding box center [449, 17] width 35 height 11
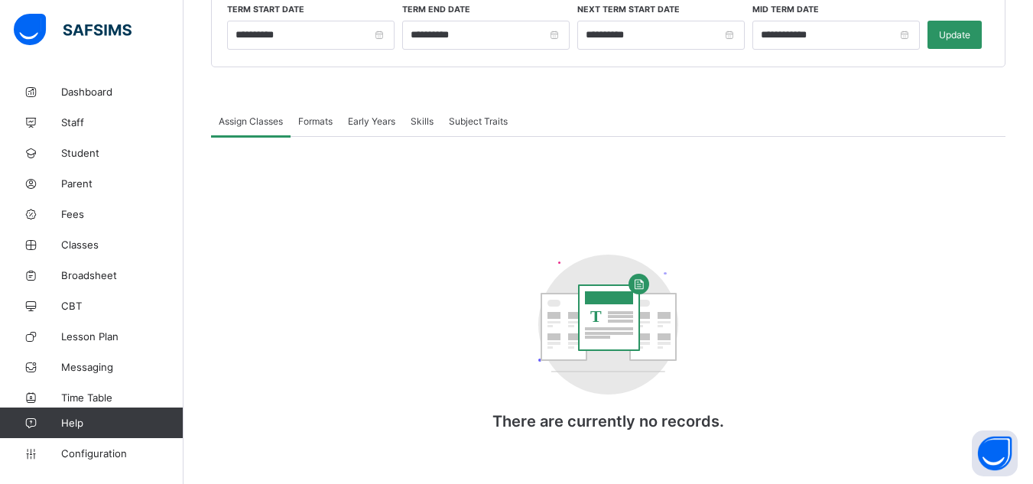
scroll to position [248, 0]
click at [430, 118] on div "Assign Classes Formats Early Years Skills Subject Traits Assign Classes More Op…" at bounding box center [608, 283] width 794 height 355
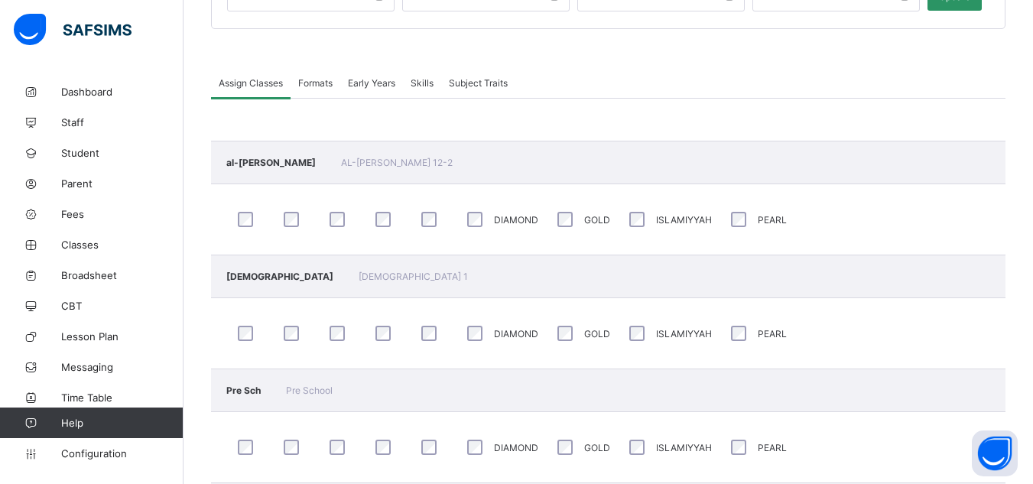
click at [419, 77] on span "Skills" at bounding box center [422, 82] width 23 height 11
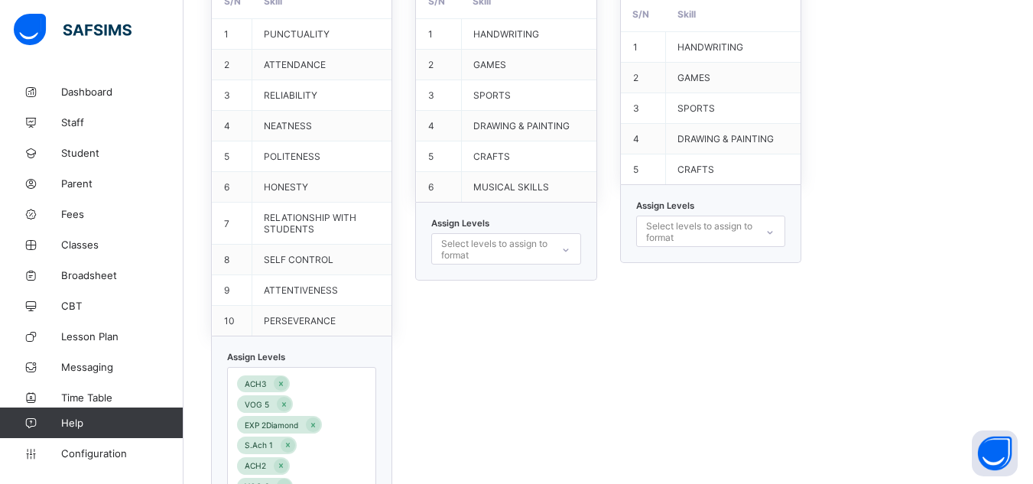
click at [719, 247] on div "Select levels to assign to format" at bounding box center [710, 231] width 149 height 31
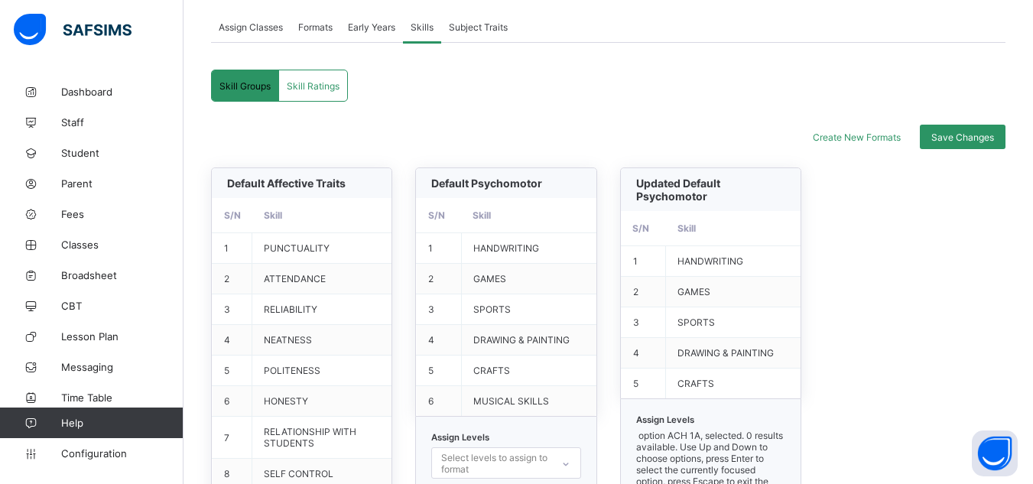
scroll to position [304, 0]
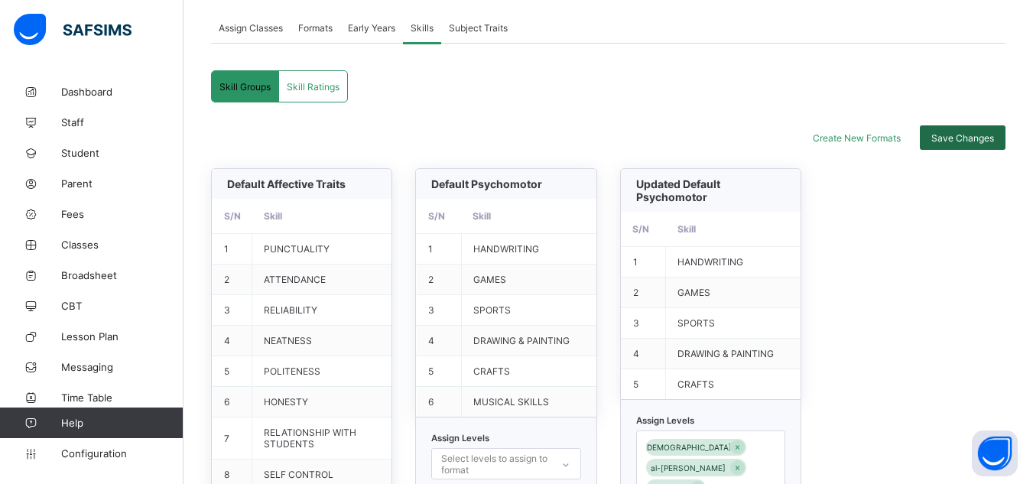
click at [964, 135] on span "Save Changes" at bounding box center [962, 137] width 63 height 11
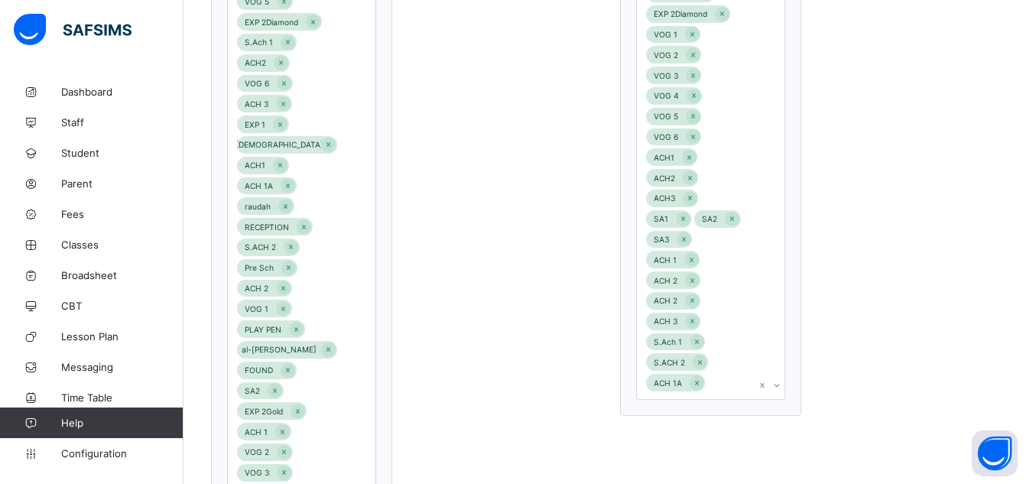
scroll to position [1035, 0]
